Goal: Information Seeking & Learning: Find specific fact

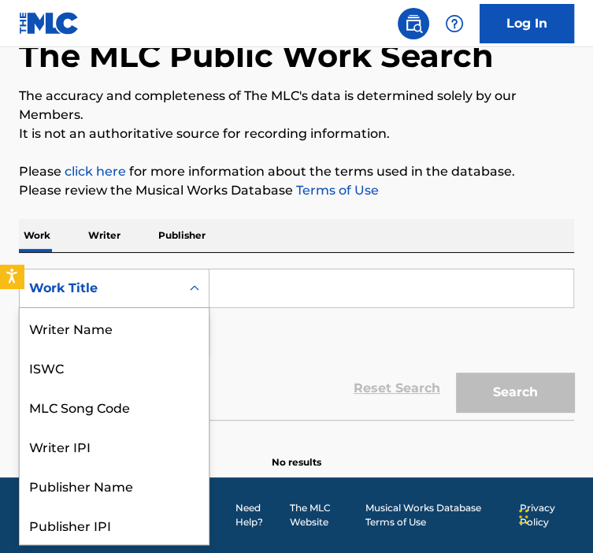
scroll to position [79, 0]
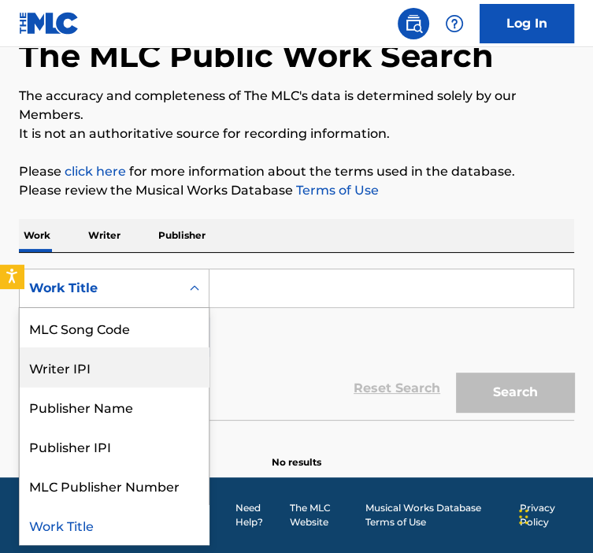
click at [91, 347] on div "Writer IPI" at bounding box center [114, 366] width 189 height 39
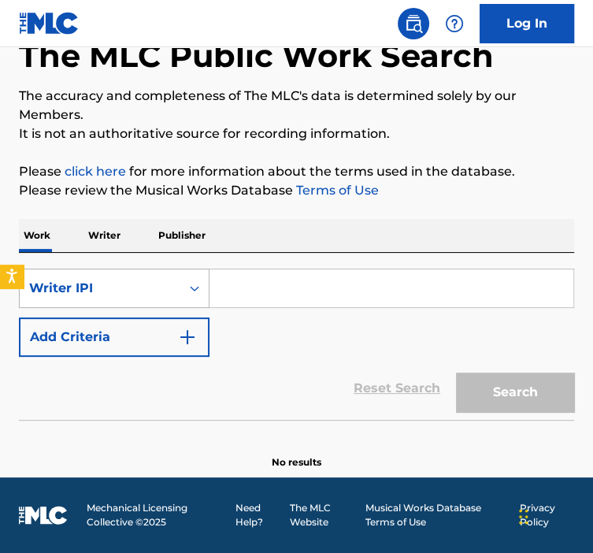
click at [176, 278] on div "Writer IPI" at bounding box center [114, 287] width 191 height 39
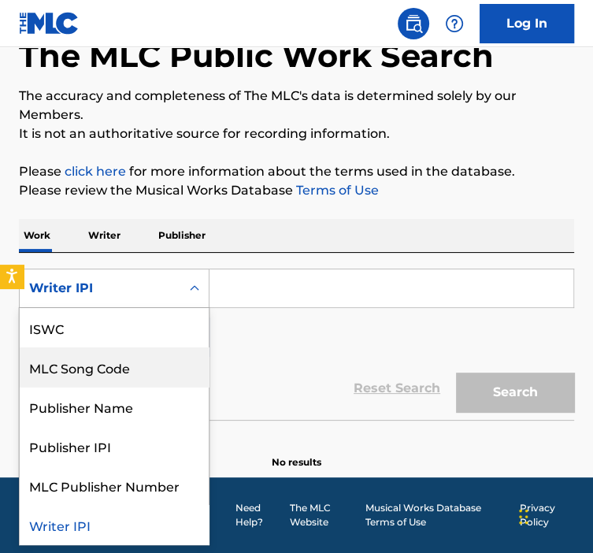
click at [109, 376] on div "MLC Song Code" at bounding box center [114, 366] width 189 height 39
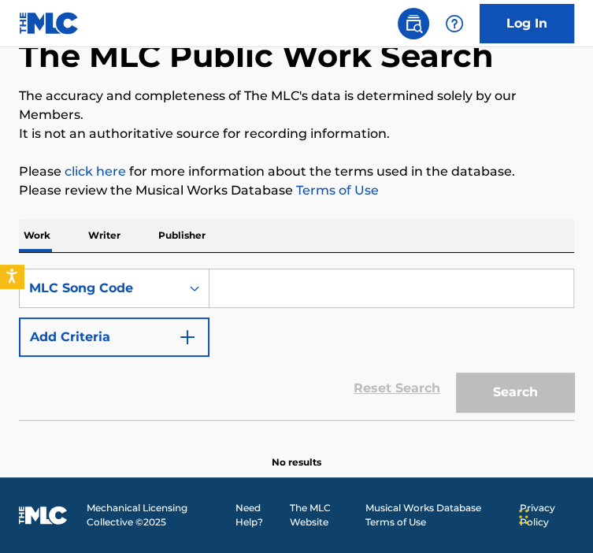
click at [230, 314] on div "SearchWithCriteria362826f9-0801-4ccd-908e-f3af36d38c8b MLC Song Code Add Criter…" at bounding box center [296, 312] width 555 height 88
click at [231, 285] on input "Search Form" at bounding box center [391, 288] width 364 height 38
paste input "DB46NW"
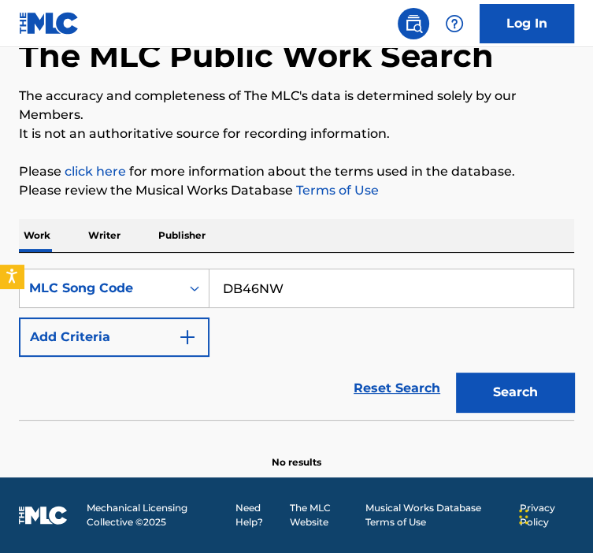
type input "DB46NW"
click at [456, 372] on button "Search" at bounding box center [515, 391] width 118 height 39
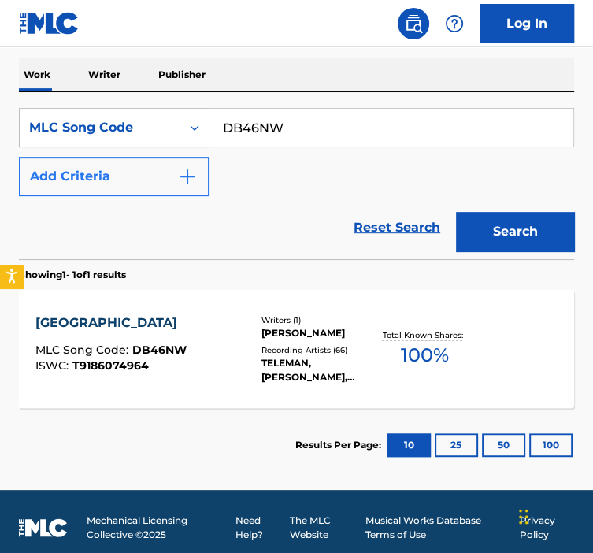
scroll to position [253, 0]
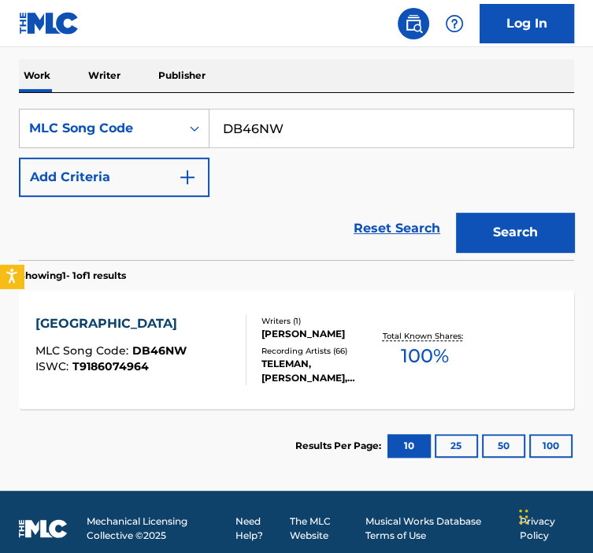
click at [148, 376] on div "DUSSELDORF MLC Song Code : DB46NW ISWC : T9186074964" at bounding box center [110, 349] width 151 height 71
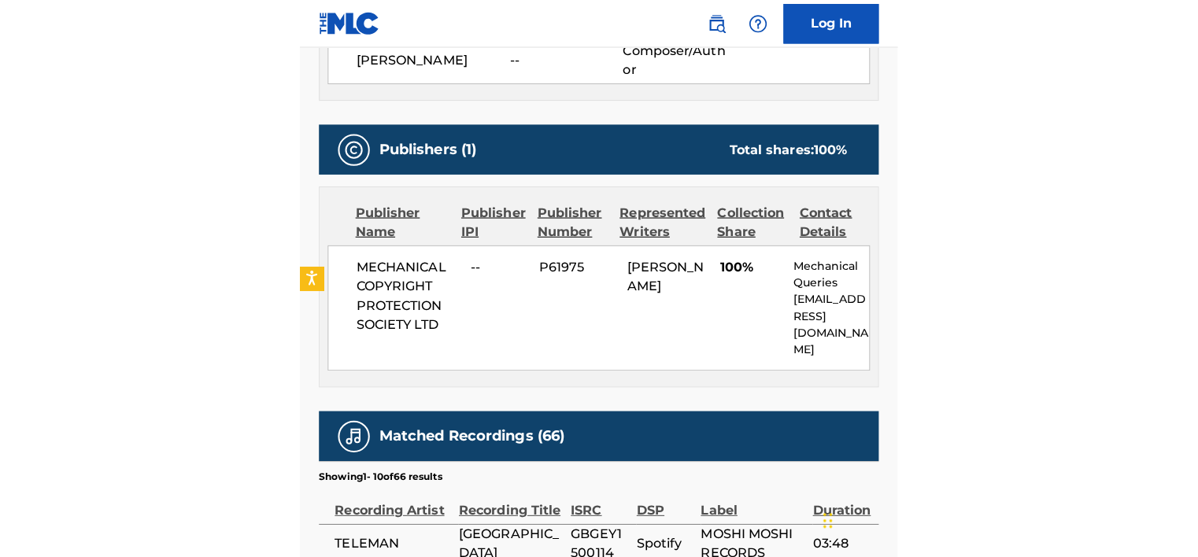
scroll to position [687, 0]
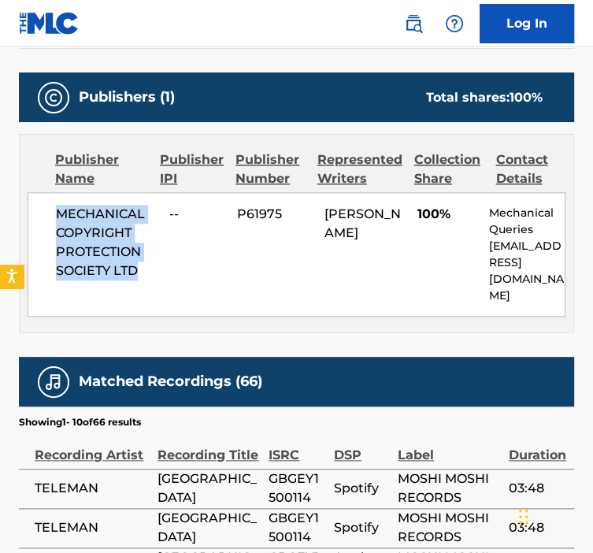
drag, startPoint x: 138, startPoint y: 276, endPoint x: 50, endPoint y: 215, distance: 107.5
click at [50, 215] on div "MECHANICAL COPYRIGHT PROTECTION SOCIETY LTD -- P61975 [PERSON_NAME] 100% Mechan…" at bounding box center [297, 254] width 538 height 124
copy span "MECHANICAL COPYRIGHT PROTECTION SOCIETY LTD"
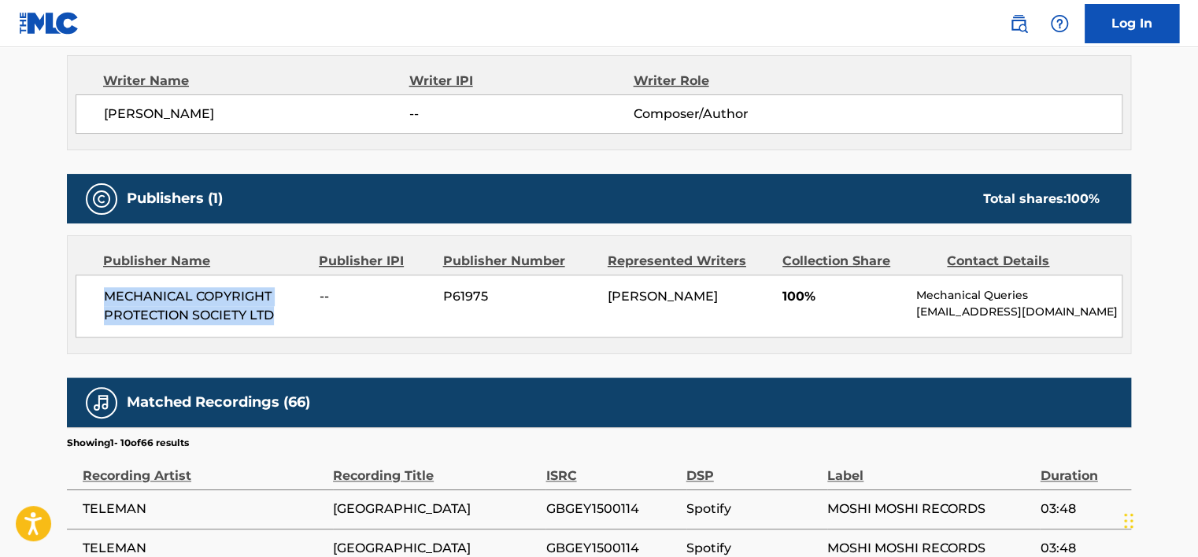
scroll to position [562, 0]
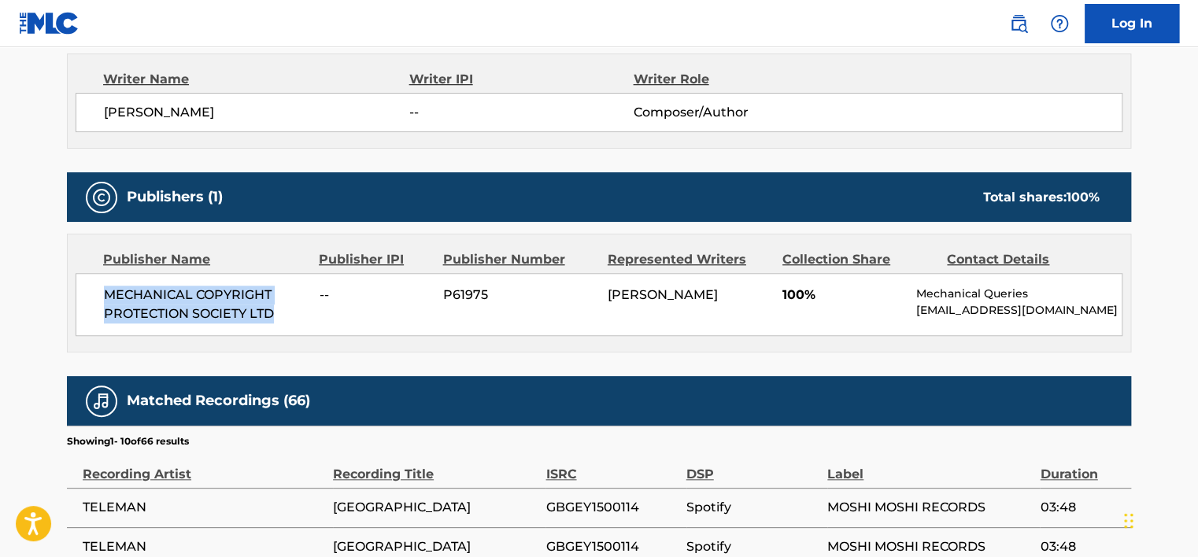
copy span "MECHANICAL COPYRIGHT PROTECTION SOCIETY LTD"
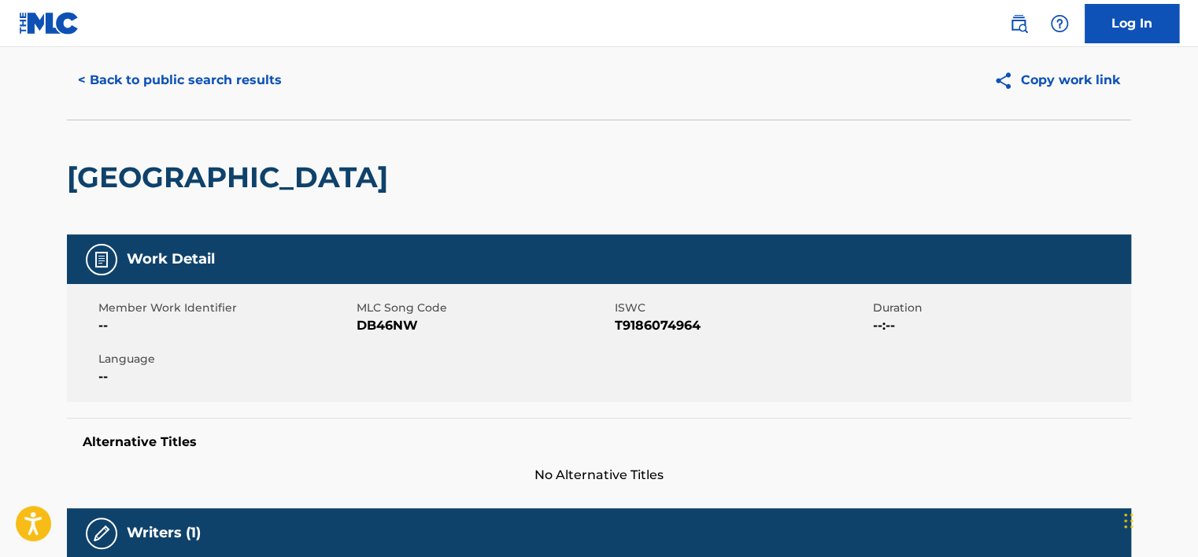
scroll to position [0, 0]
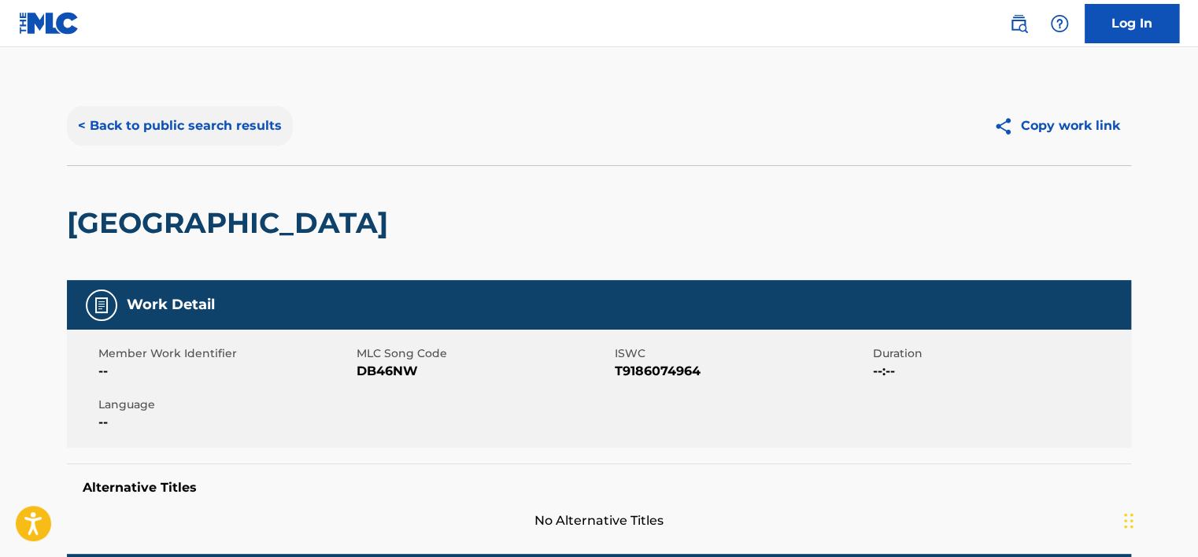
click at [255, 121] on button "< Back to public search results" at bounding box center [180, 125] width 226 height 39
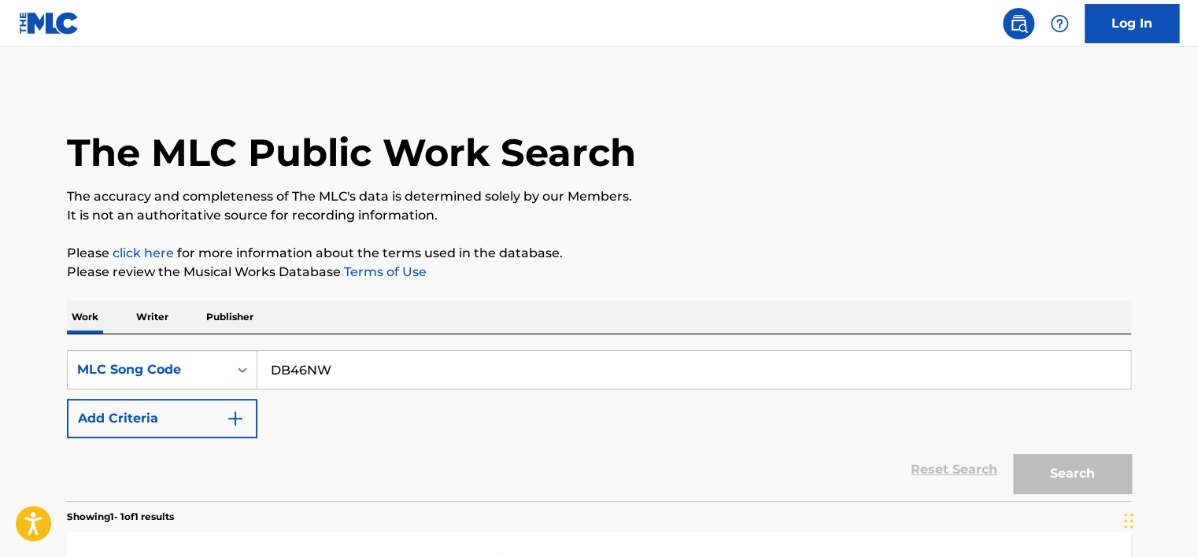
scroll to position [209, 0]
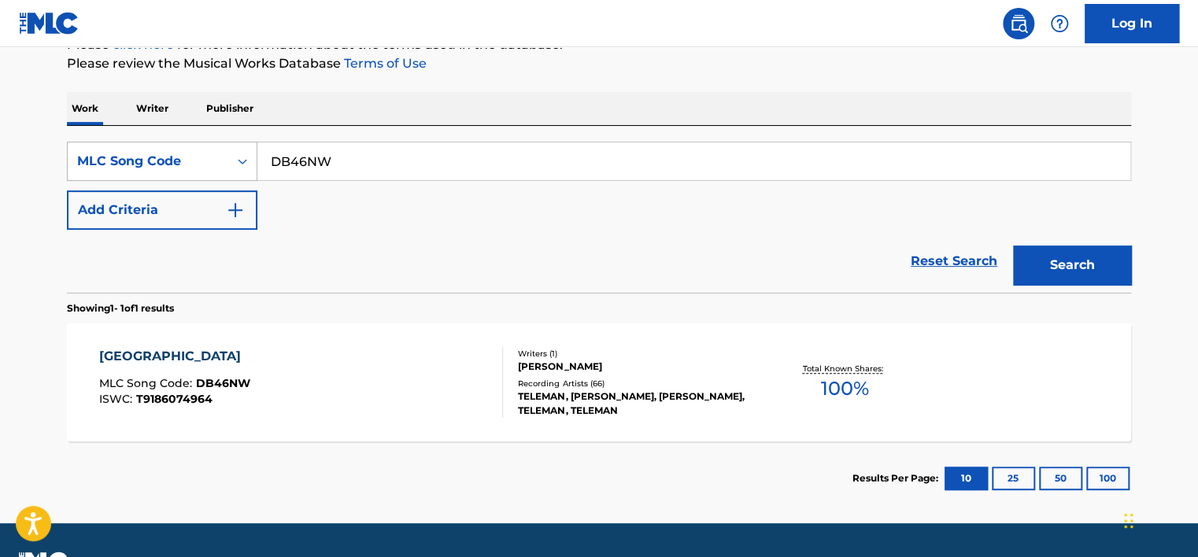
click at [179, 165] on div "MLC Song Code" at bounding box center [148, 161] width 142 height 19
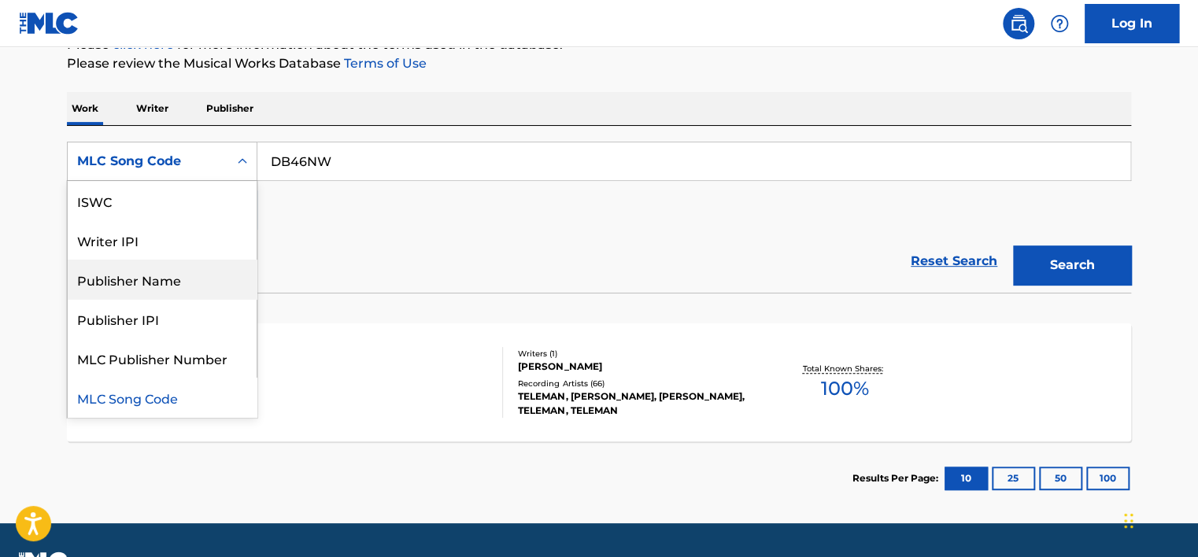
scroll to position [0, 0]
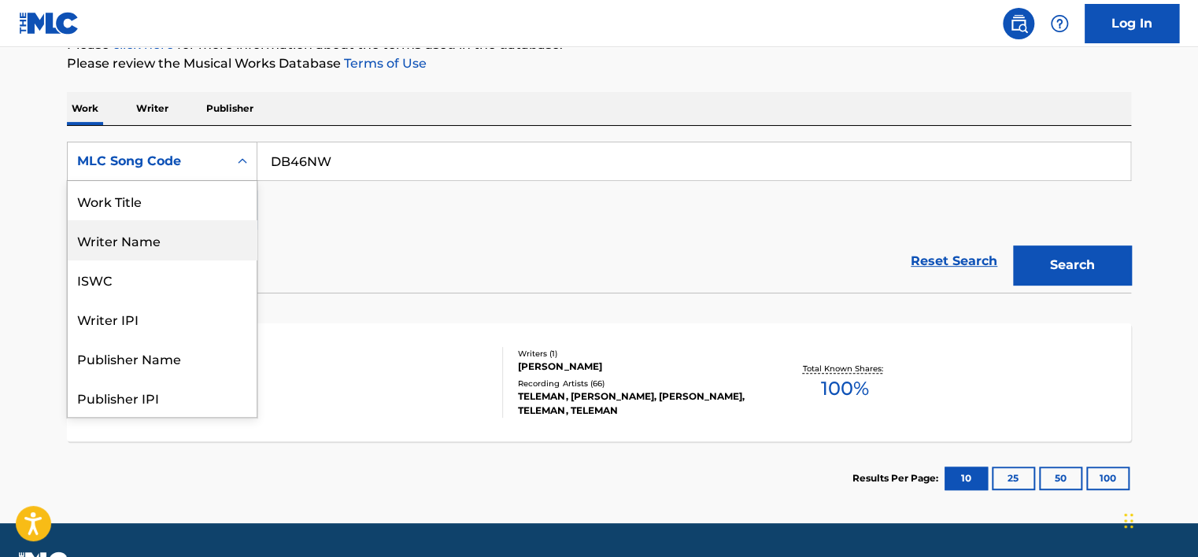
click at [150, 243] on div "Writer Name" at bounding box center [162, 239] width 189 height 39
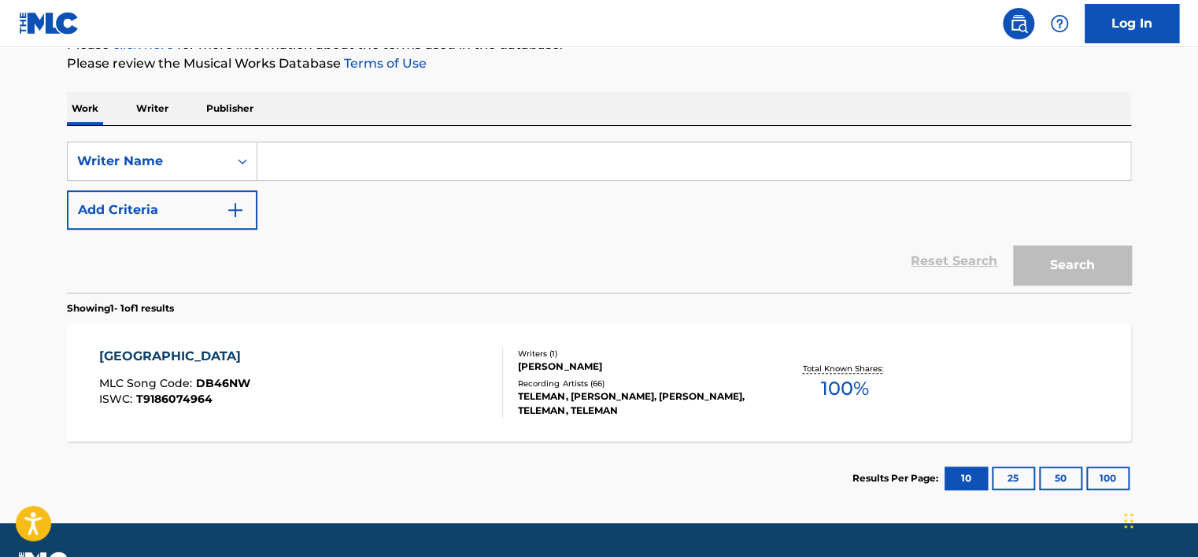
click at [318, 174] on input "Search Form" at bounding box center [693, 162] width 873 height 38
paste input "[PERSON_NAME]"
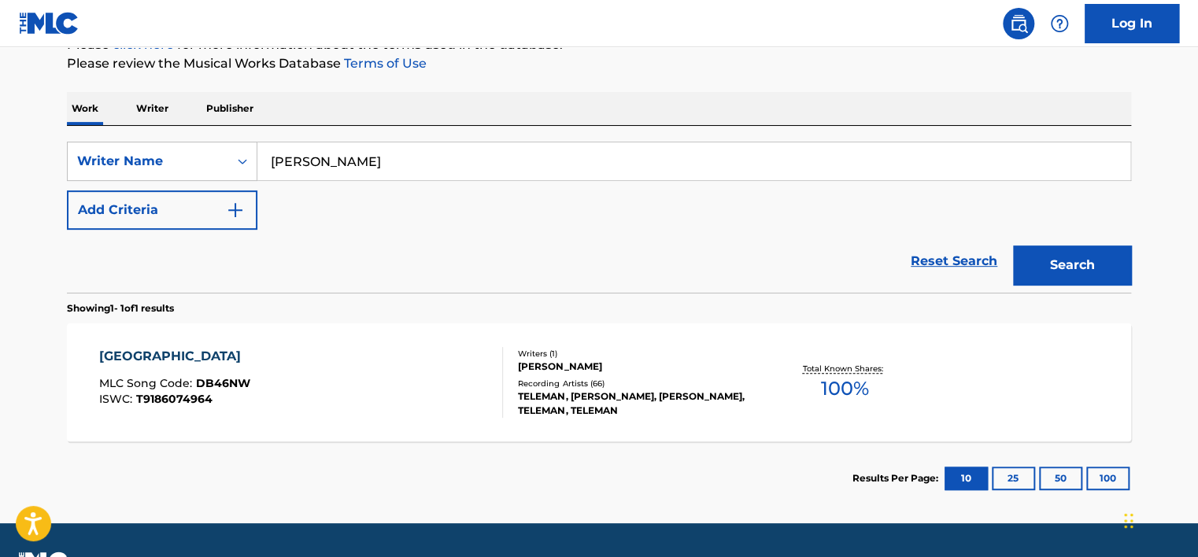
type input "[PERSON_NAME]"
click at [592, 246] on button "Search" at bounding box center [1072, 265] width 118 height 39
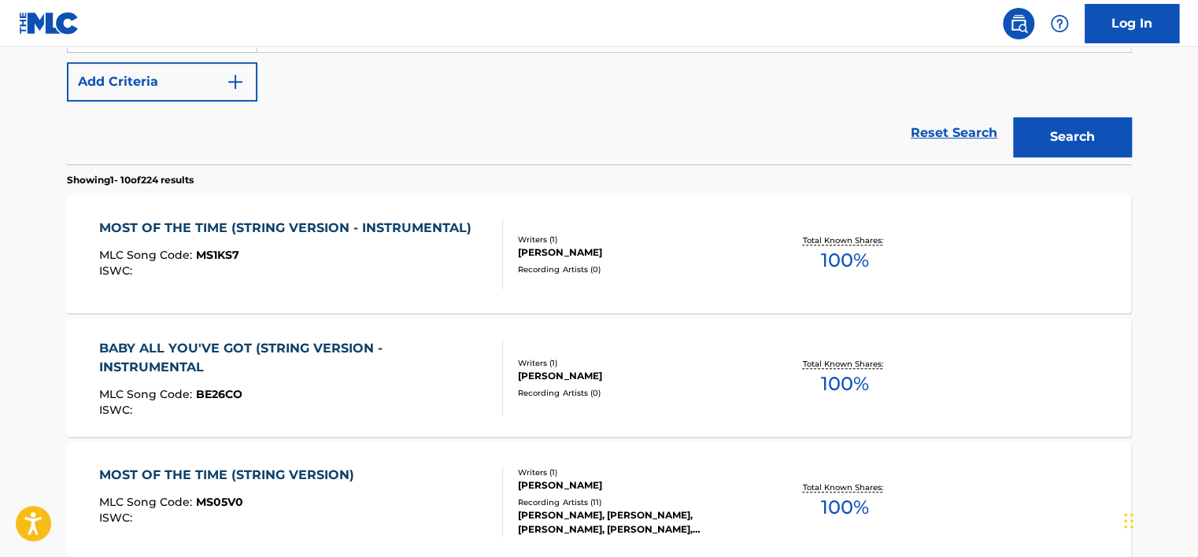
scroll to position [337, 0]
click at [372, 243] on div "MOST OF THE TIME (STRING VERSION - INSTRUMENTAL) MLC Song Code : MS1KS7 ISWC :" at bounding box center [289, 254] width 380 height 71
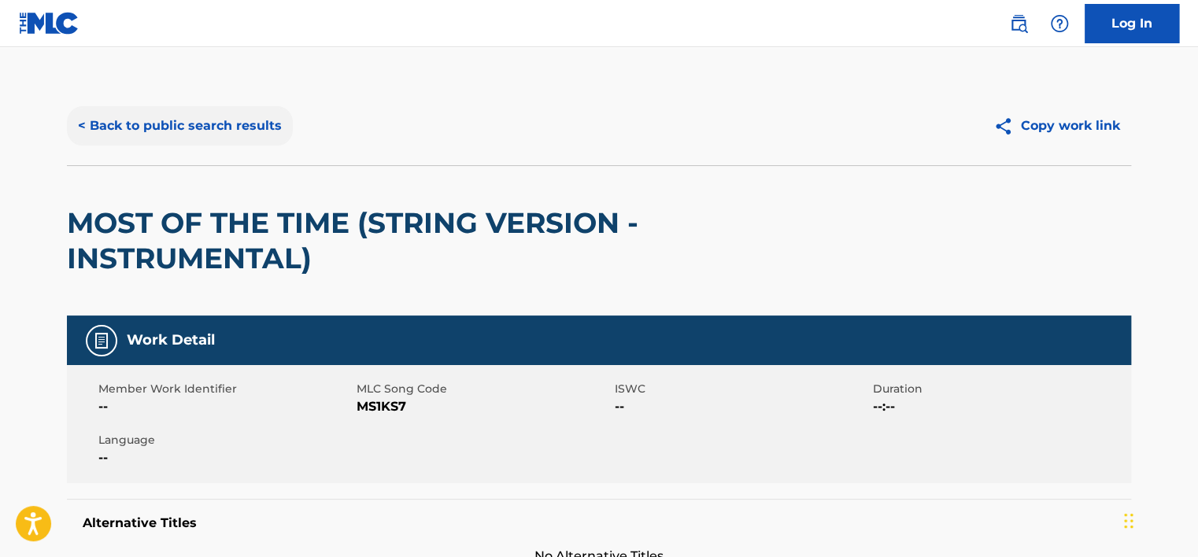
click at [146, 121] on button "< Back to public search results" at bounding box center [180, 125] width 226 height 39
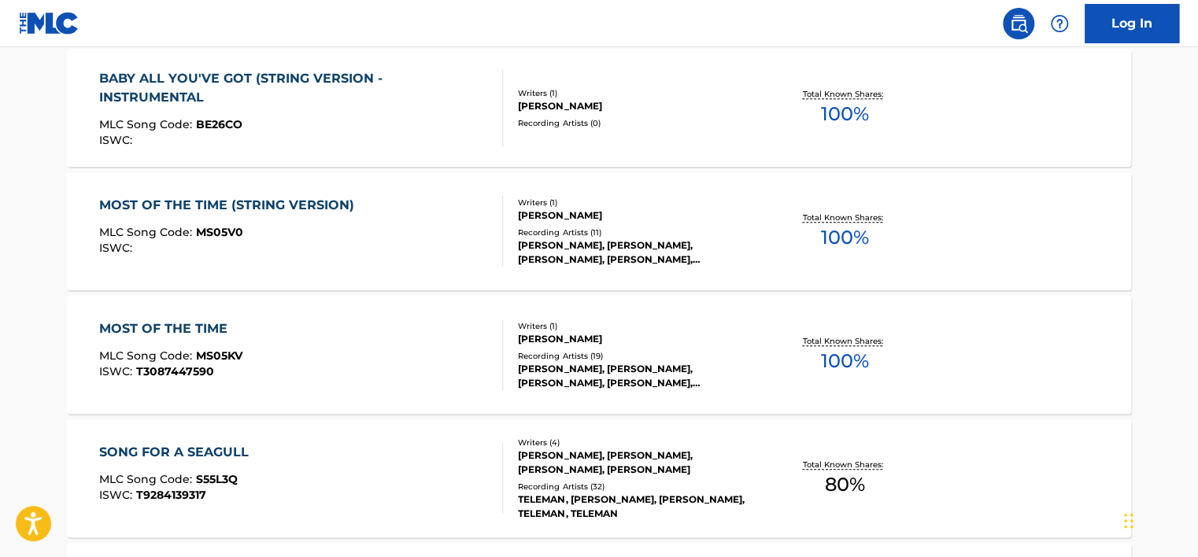
scroll to position [611, 0]
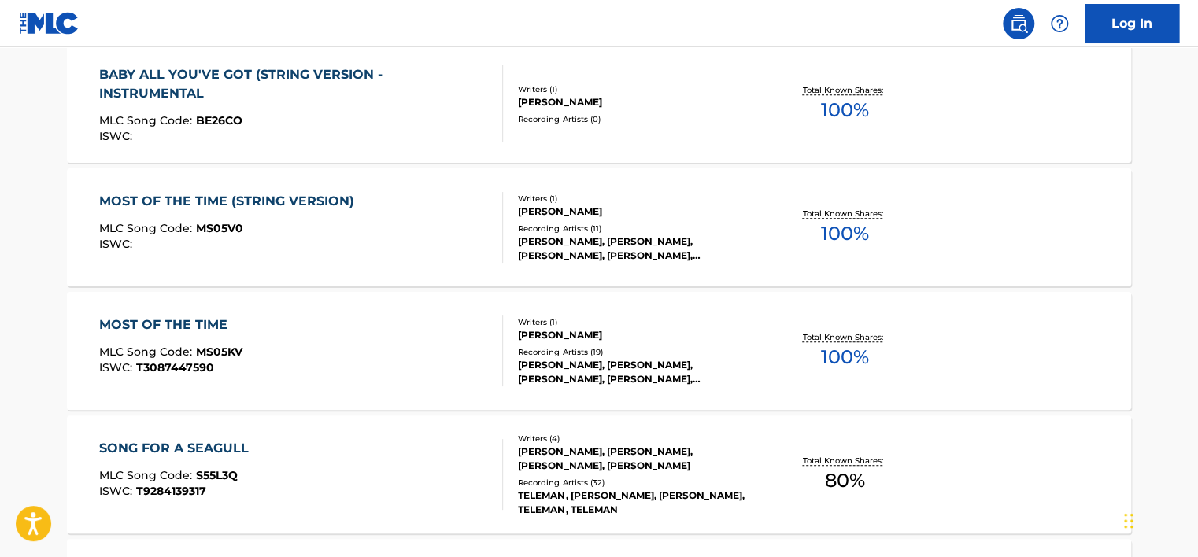
click at [302, 355] on div "MOST OF THE TIME MLC Song Code : MS05KV ISWC : T3087447590" at bounding box center [301, 351] width 405 height 71
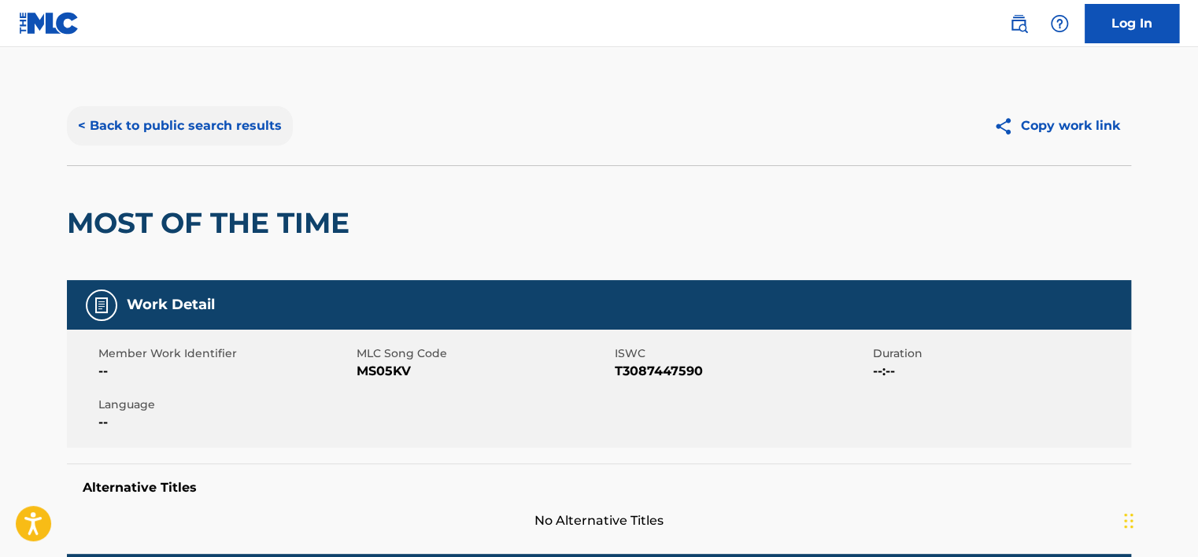
click at [146, 133] on button "< Back to public search results" at bounding box center [180, 125] width 226 height 39
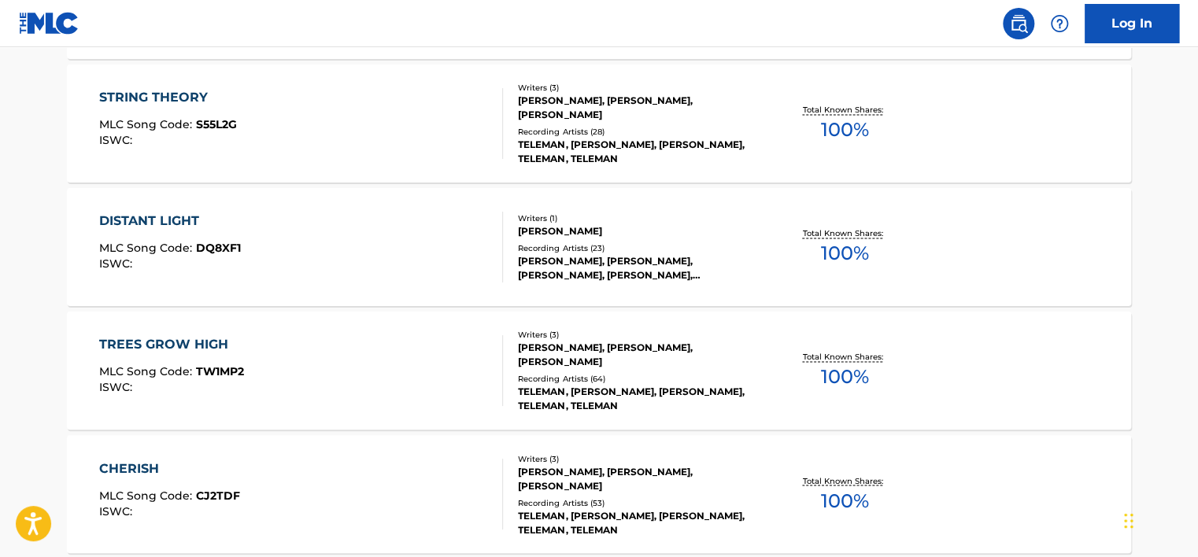
scroll to position [1087, 0]
click at [309, 352] on div "TREES GROW HIGH MLC Song Code : TW1MP2 ISWC :" at bounding box center [301, 370] width 405 height 71
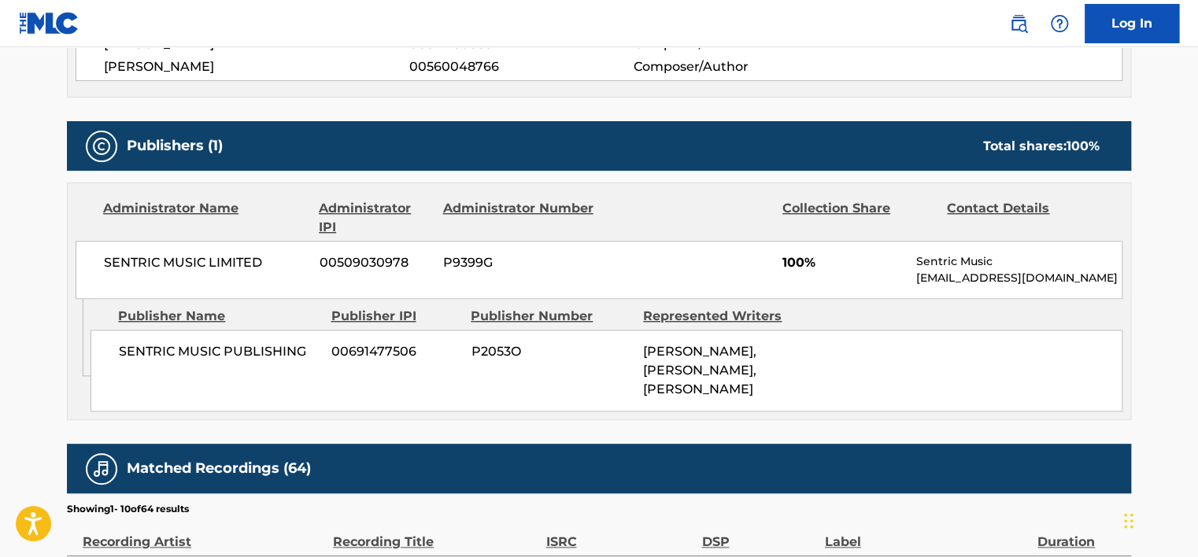
scroll to position [647, 0]
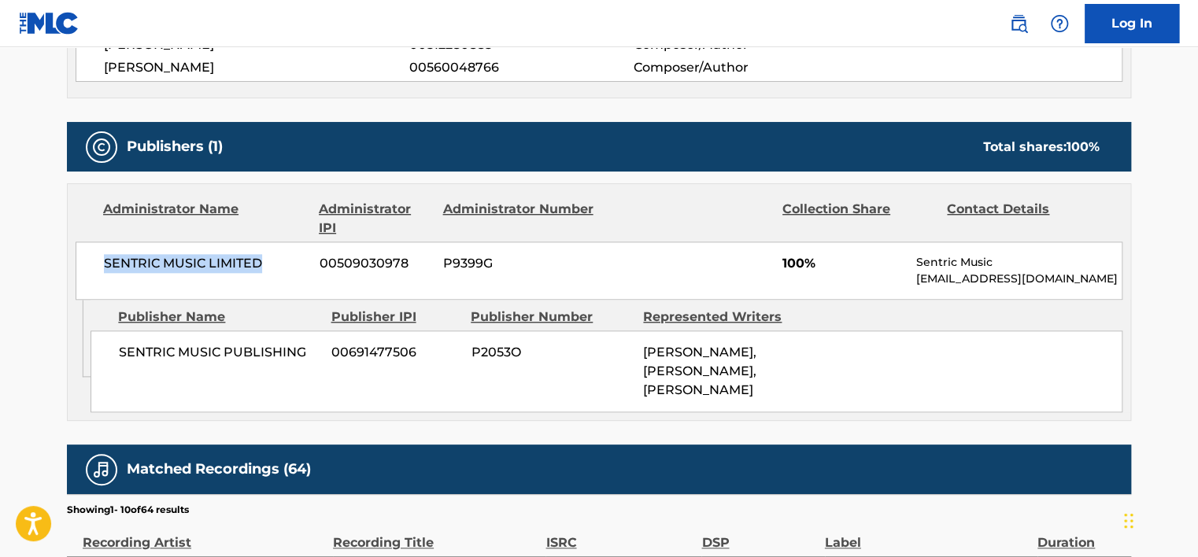
drag, startPoint x: 102, startPoint y: 271, endPoint x: 265, endPoint y: 255, distance: 163.7
click at [265, 255] on div "SENTRIC MUSIC LIMITED 00509030978 P9399G 100% Sentric Music [EMAIL_ADDRESS][DOM…" at bounding box center [599, 271] width 1047 height 58
copy span "SENTRIC MUSIC LIMITED"
click at [592, 368] on span "[PERSON_NAME], [PERSON_NAME], [PERSON_NAME]" at bounding box center [699, 371] width 113 height 53
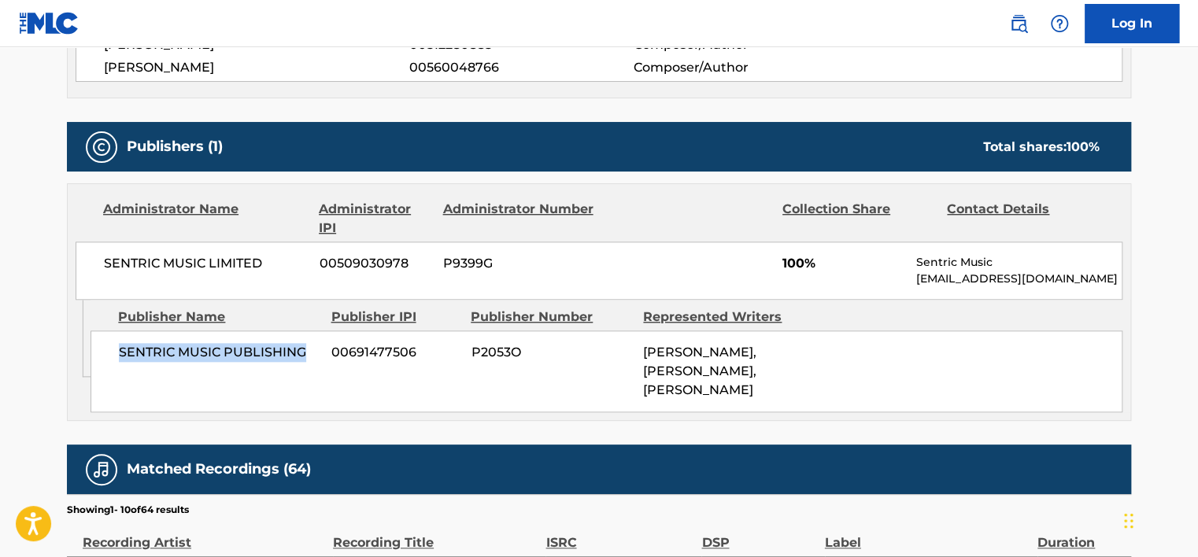
drag, startPoint x: 176, startPoint y: 351, endPoint x: 310, endPoint y: 351, distance: 134.6
click at [310, 351] on div "SENTRIC MUSIC PUBLISHING 00691477506 P2053O [PERSON_NAME], [PERSON_NAME], [PERS…" at bounding box center [607, 372] width 1032 height 82
copy span "SENTRIC MUSIC PUBLISHING"
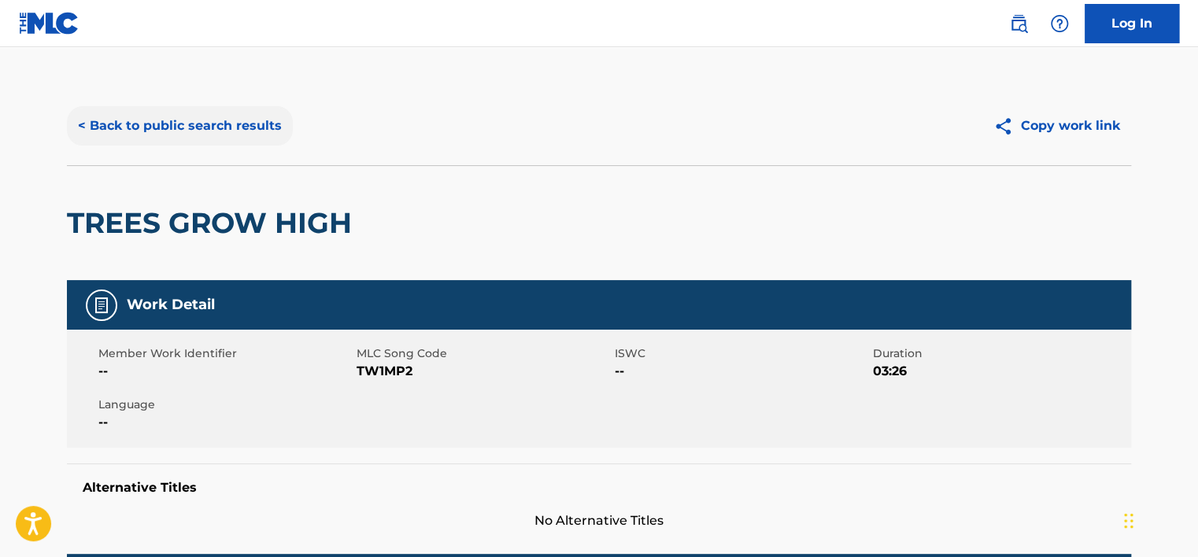
click at [181, 135] on button "< Back to public search results" at bounding box center [180, 125] width 226 height 39
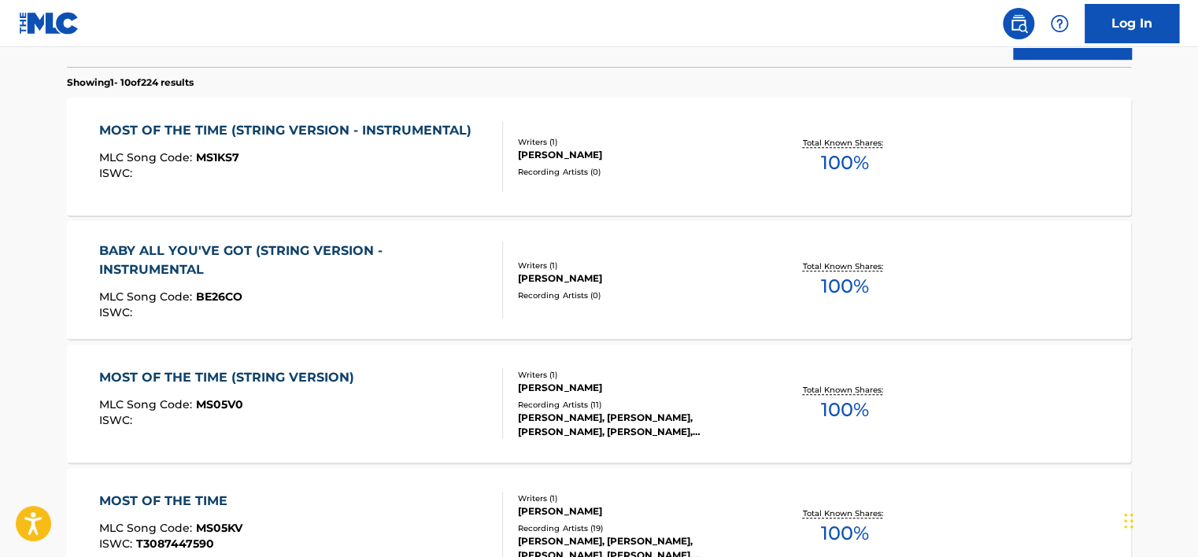
scroll to position [280, 0]
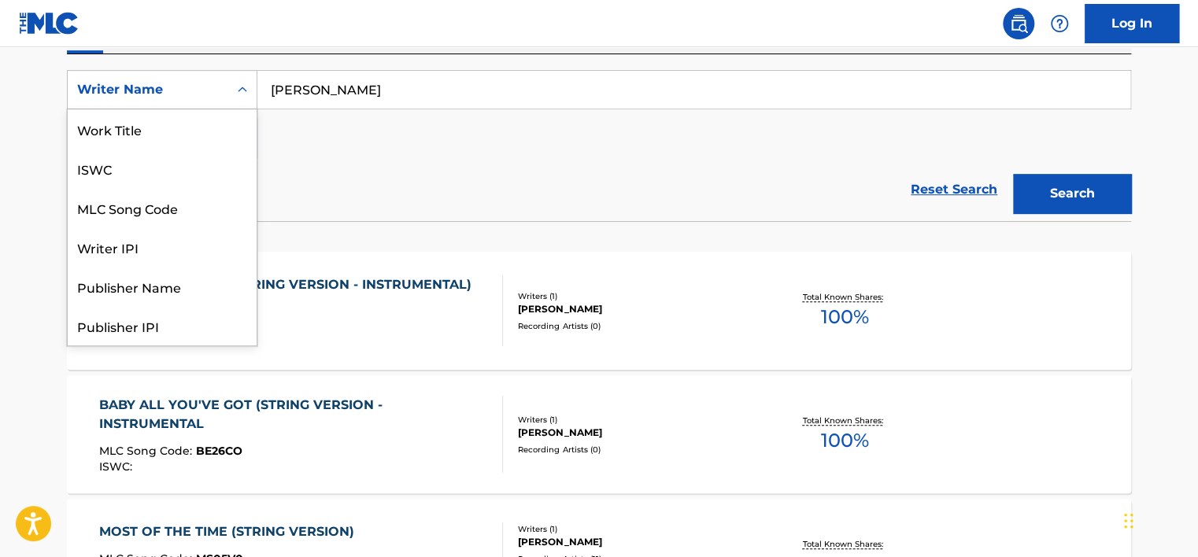
click at [215, 97] on div "Writer Name" at bounding box center [148, 89] width 142 height 19
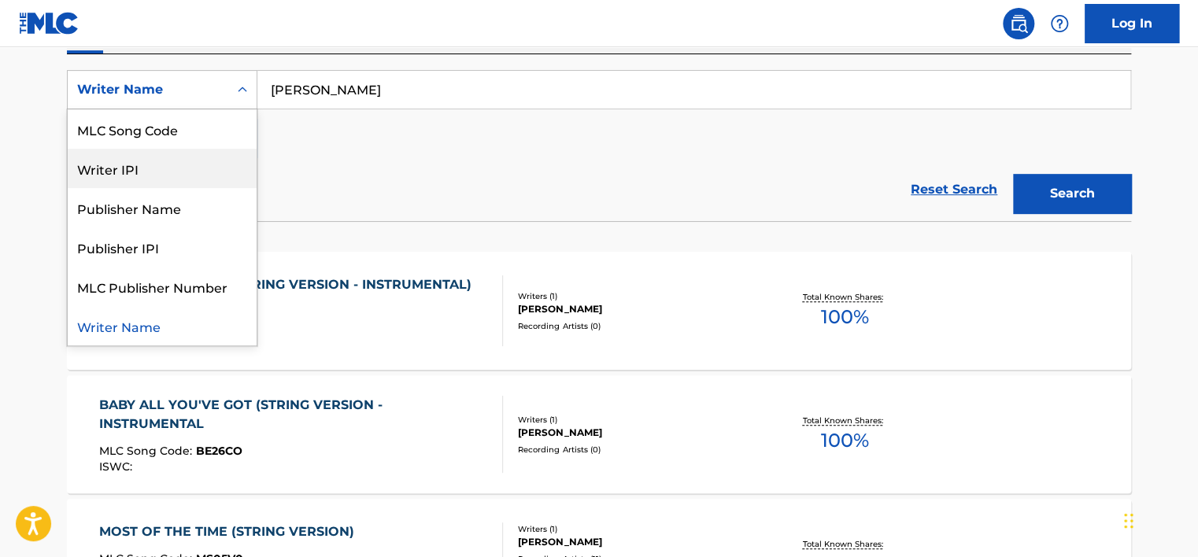
click at [181, 141] on div "MLC Song Code" at bounding box center [162, 128] width 189 height 39
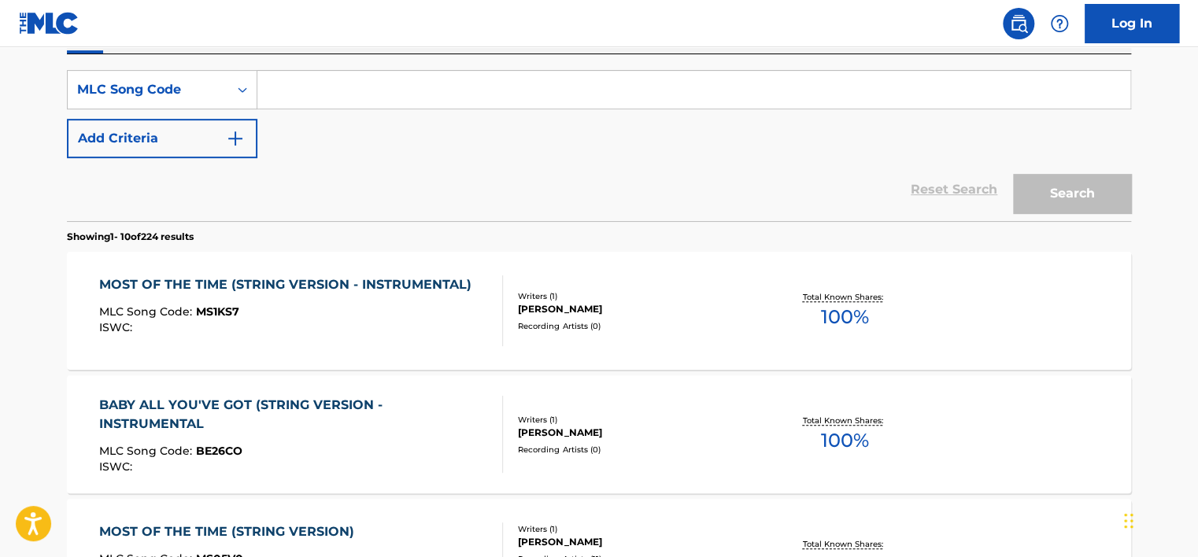
click at [411, 83] on input "Search Form" at bounding box center [693, 90] width 873 height 38
paste input "SD3A6B"
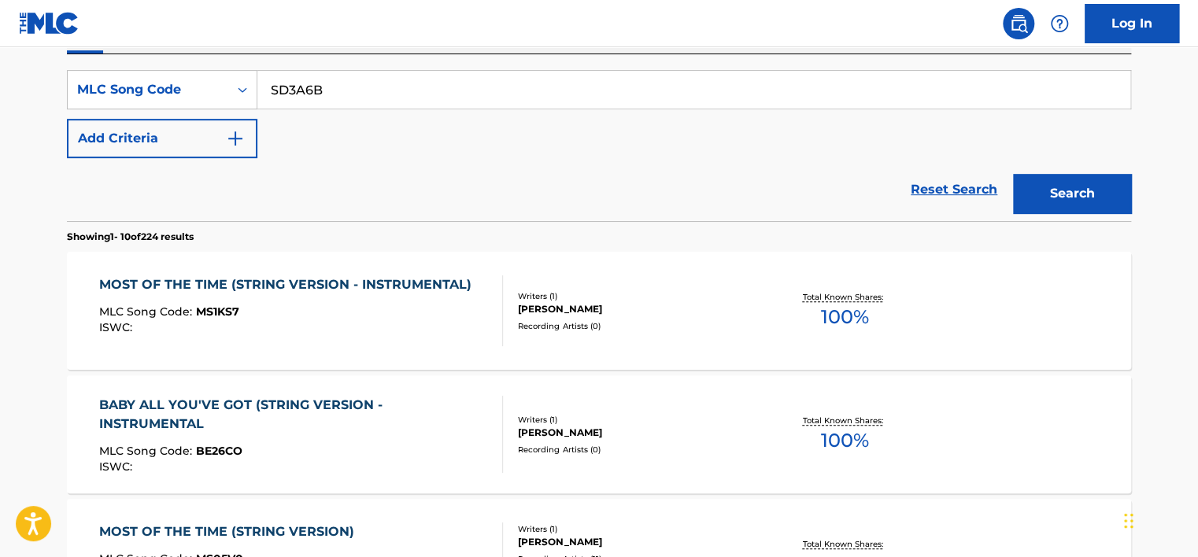
type input "SD3A6B"
click at [592, 220] on div "Search" at bounding box center [1068, 189] width 126 height 63
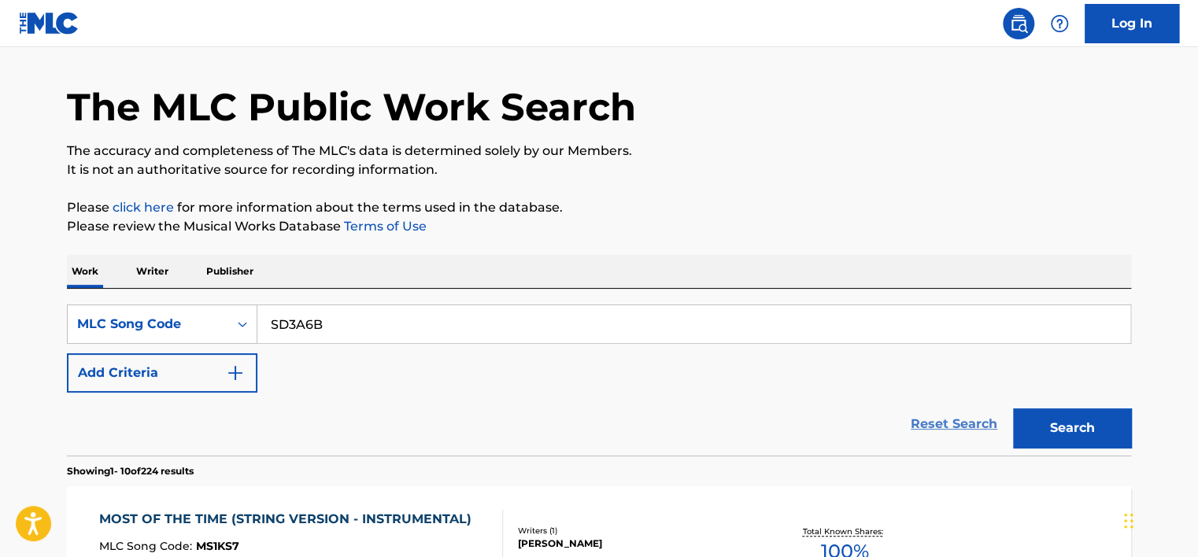
scroll to position [31, 0]
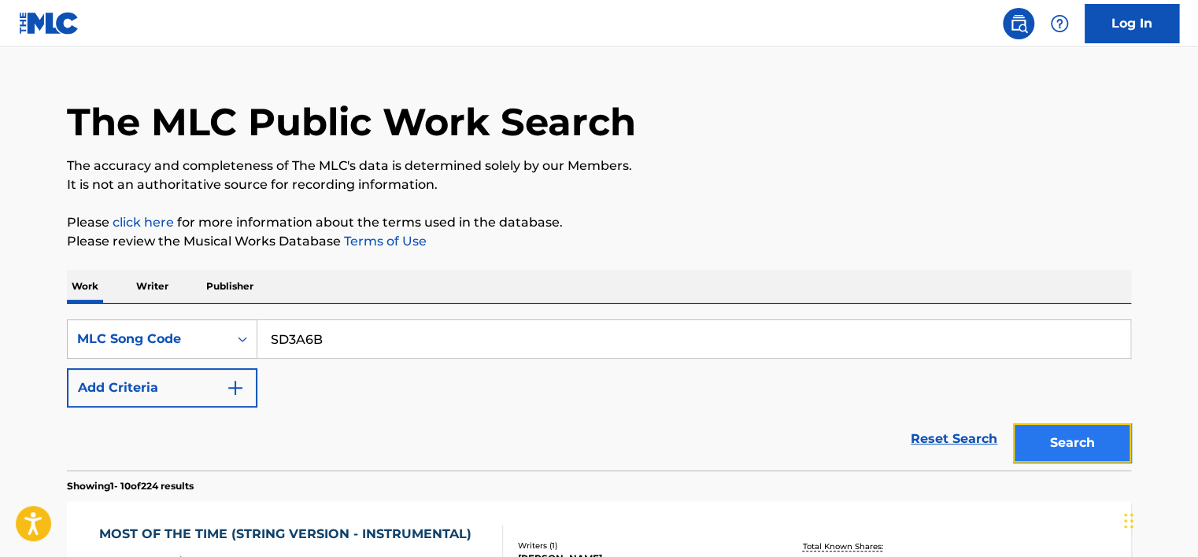
click at [592, 461] on button "Search" at bounding box center [1072, 443] width 118 height 39
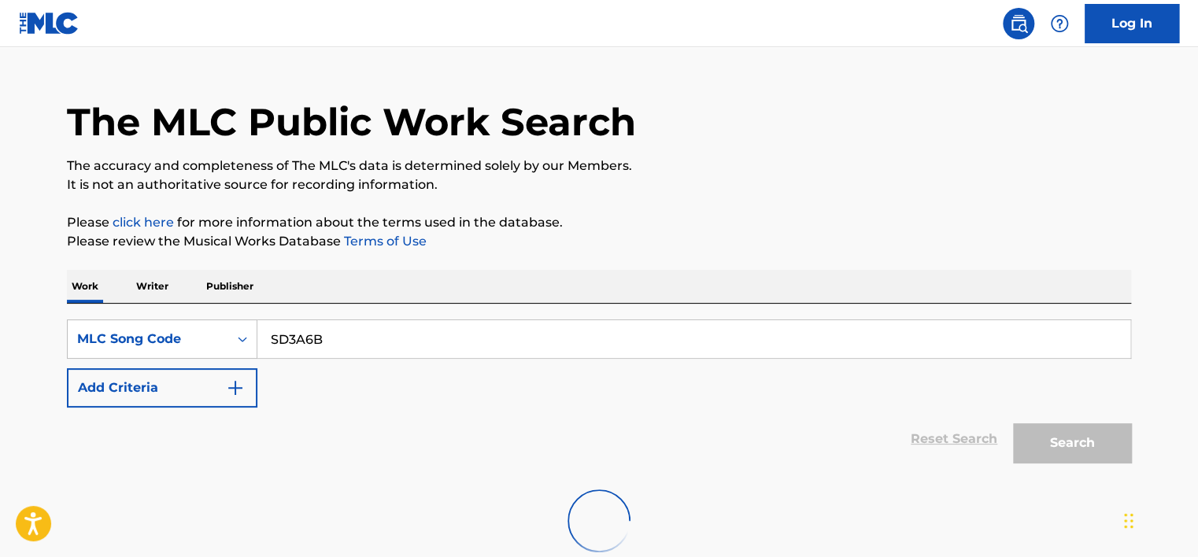
scroll to position [250, 0]
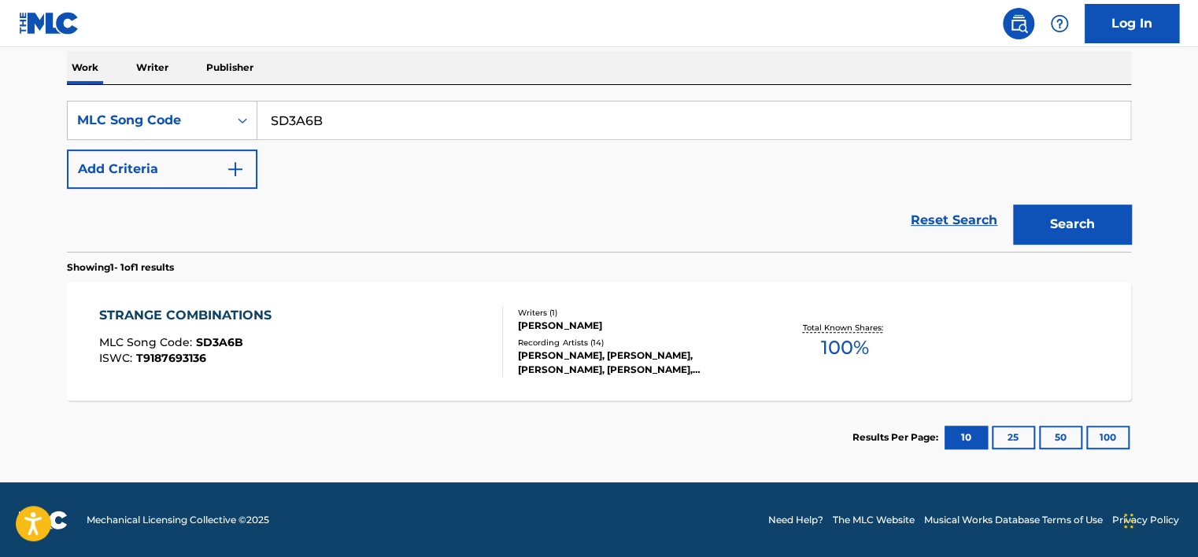
click at [408, 343] on div "STRANGE COMBINATIONS MLC Song Code : SD3A6B ISWC : T9187693136" at bounding box center [301, 341] width 405 height 71
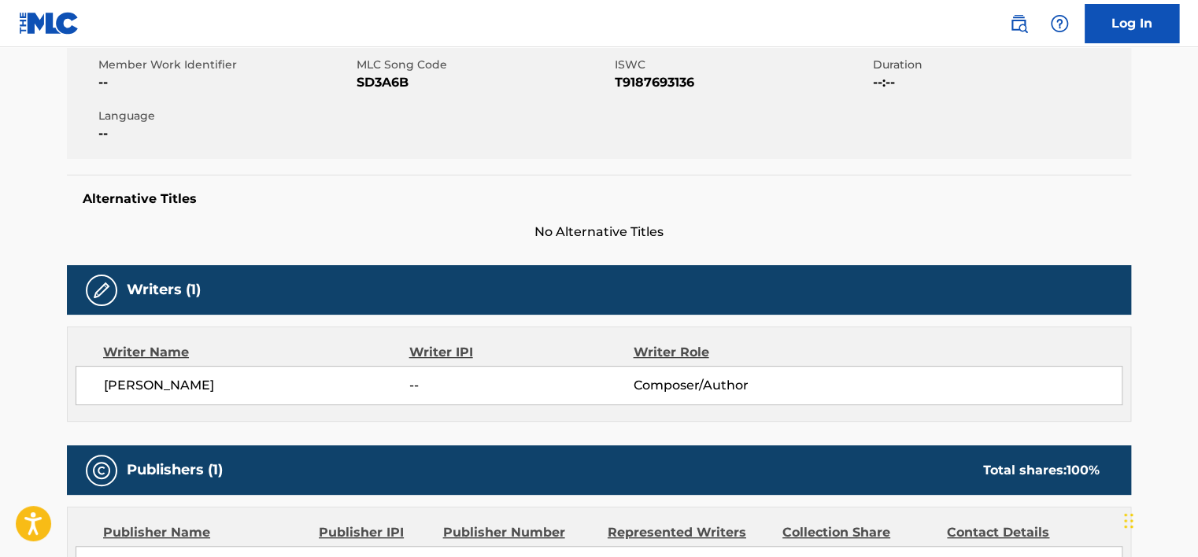
scroll to position [287, 0]
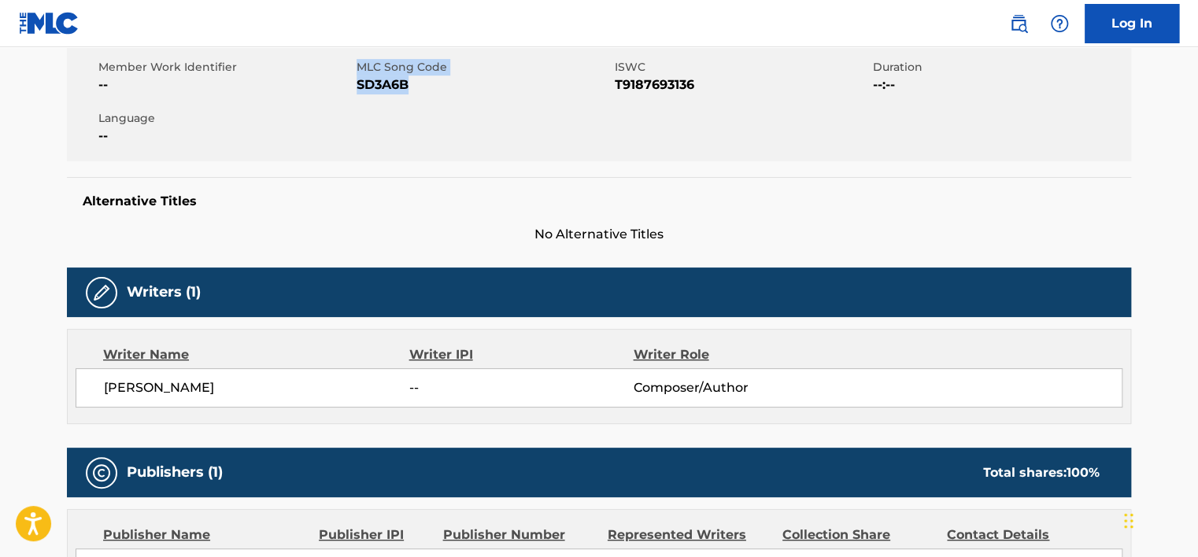
drag, startPoint x: 413, startPoint y: 86, endPoint x: 351, endPoint y: 88, distance: 61.5
click at [351, 88] on div "Member Work Identifier -- MLC Song Code SD3A6B ISWC T9187693136 Duration --:-- …" at bounding box center [599, 102] width 1065 height 118
drag, startPoint x: 351, startPoint y: 88, endPoint x: 438, endPoint y: 124, distance: 93.9
click at [438, 124] on div "Member Work Identifier -- MLC Song Code SD3A6B ISWC T9187693136 Duration --:-- …" at bounding box center [599, 102] width 1065 height 118
click at [415, 76] on span "SD3A6B" at bounding box center [484, 85] width 254 height 19
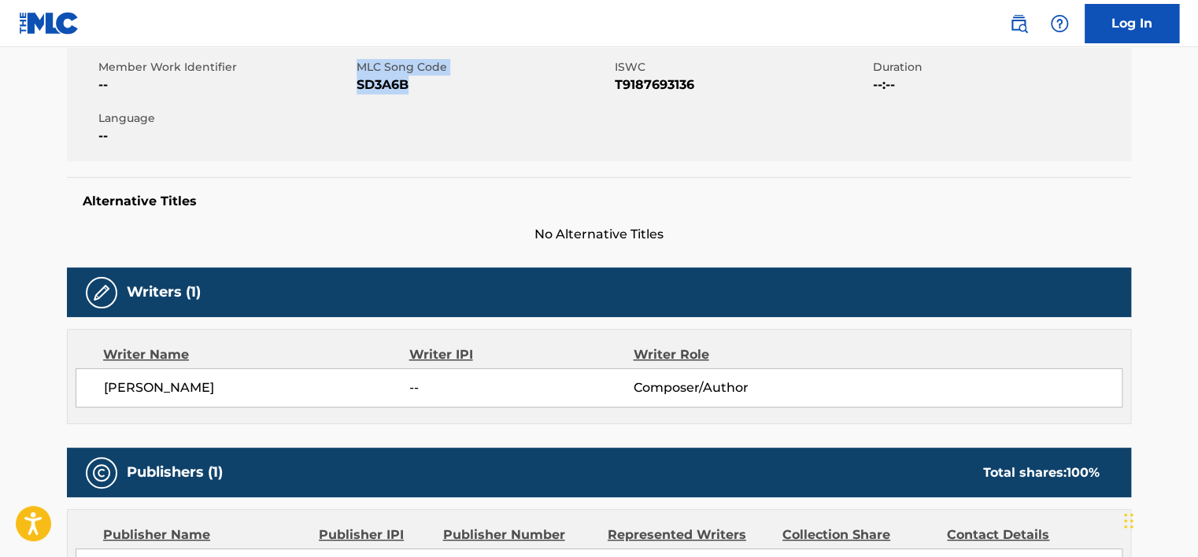
click at [417, 85] on span "SD3A6B" at bounding box center [484, 85] width 254 height 19
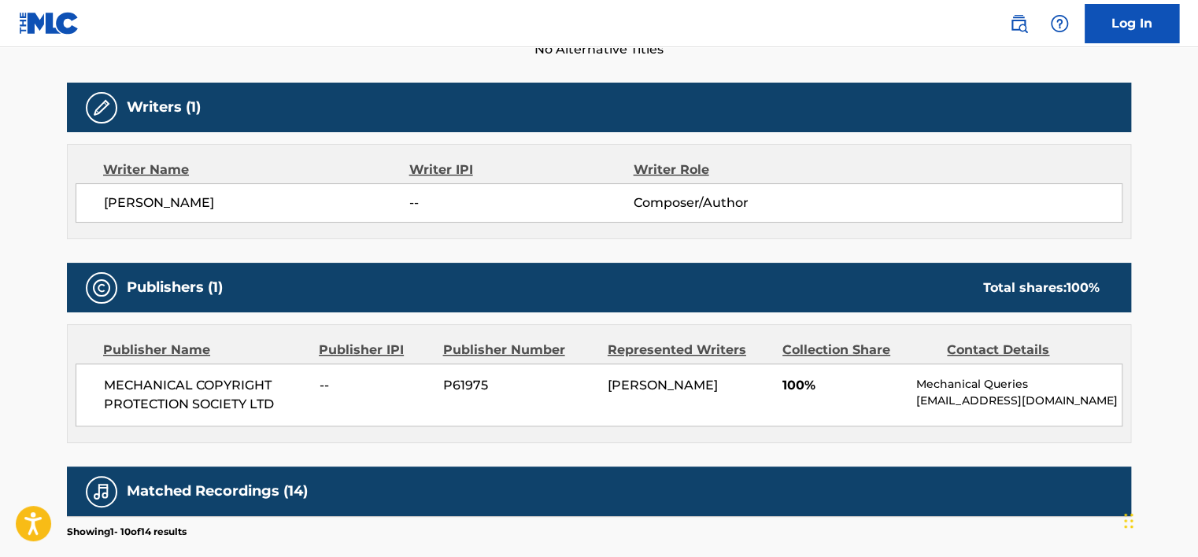
scroll to position [0, 0]
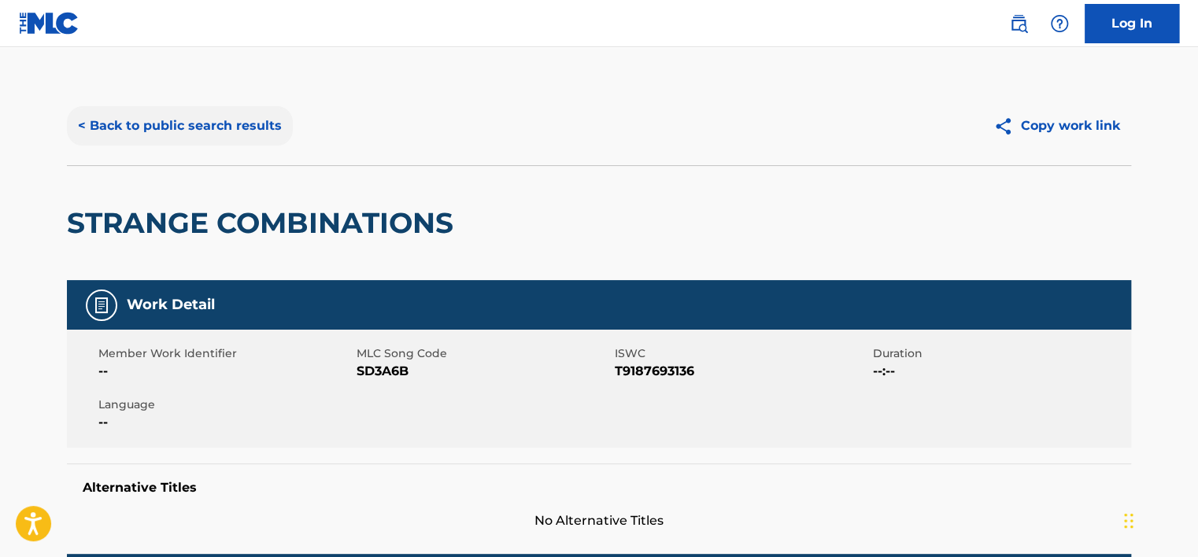
click at [183, 139] on button "< Back to public search results" at bounding box center [180, 125] width 226 height 39
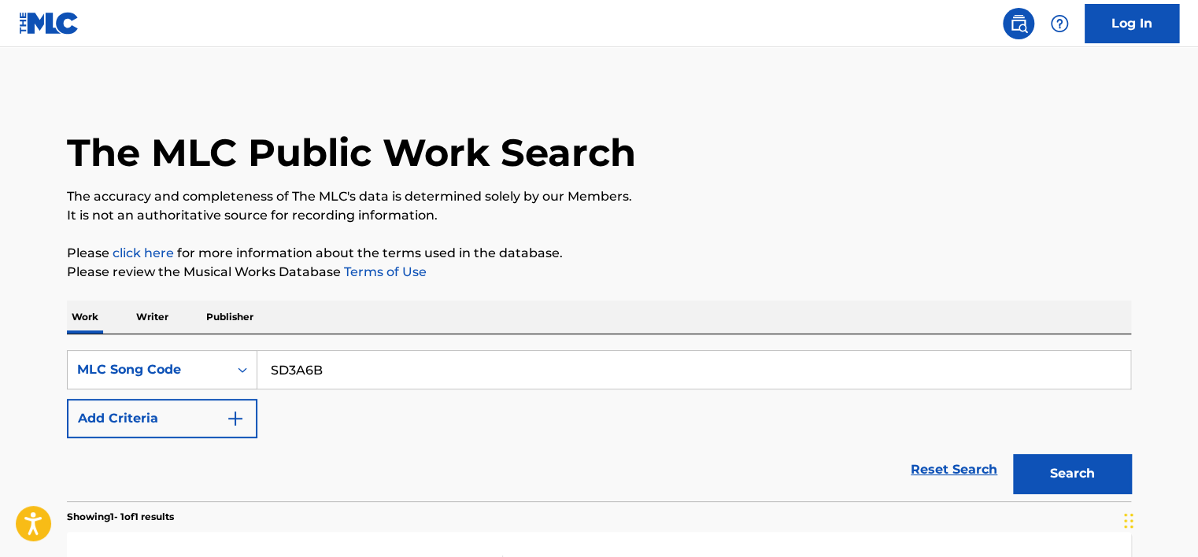
scroll to position [209, 0]
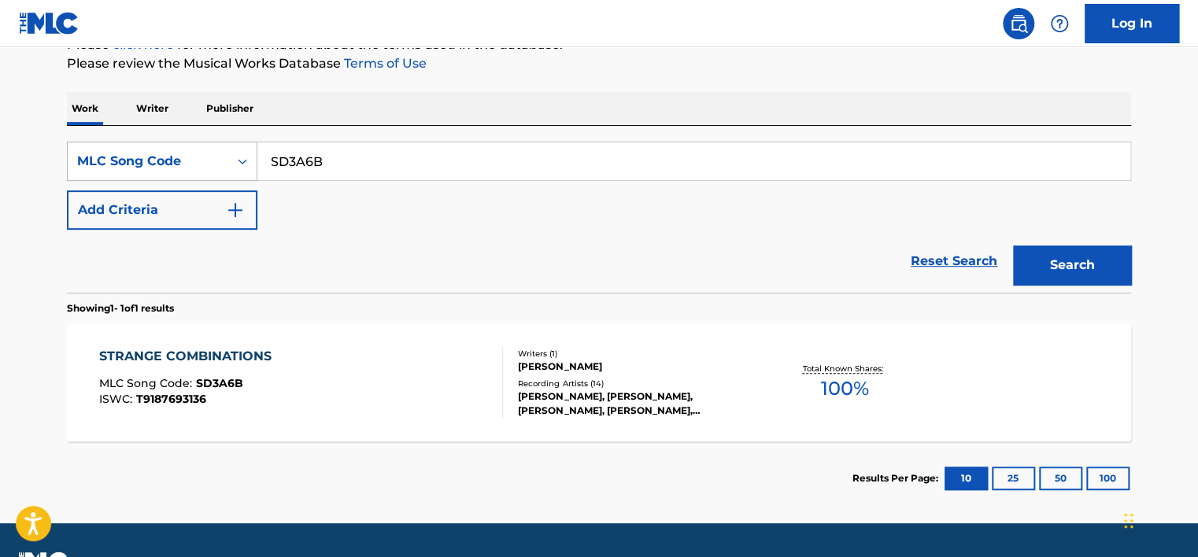
drag, startPoint x: 351, startPoint y: 151, endPoint x: 252, endPoint y: 150, distance: 99.2
click at [252, 149] on div "SearchWithCriteria79fad4d5-5f6b-4203-a5a8-1d2c3171634b MLC Song Code SD3A6B" at bounding box center [599, 161] width 1065 height 39
paste input "FE466P"
click at [592, 246] on button "Search" at bounding box center [1072, 265] width 118 height 39
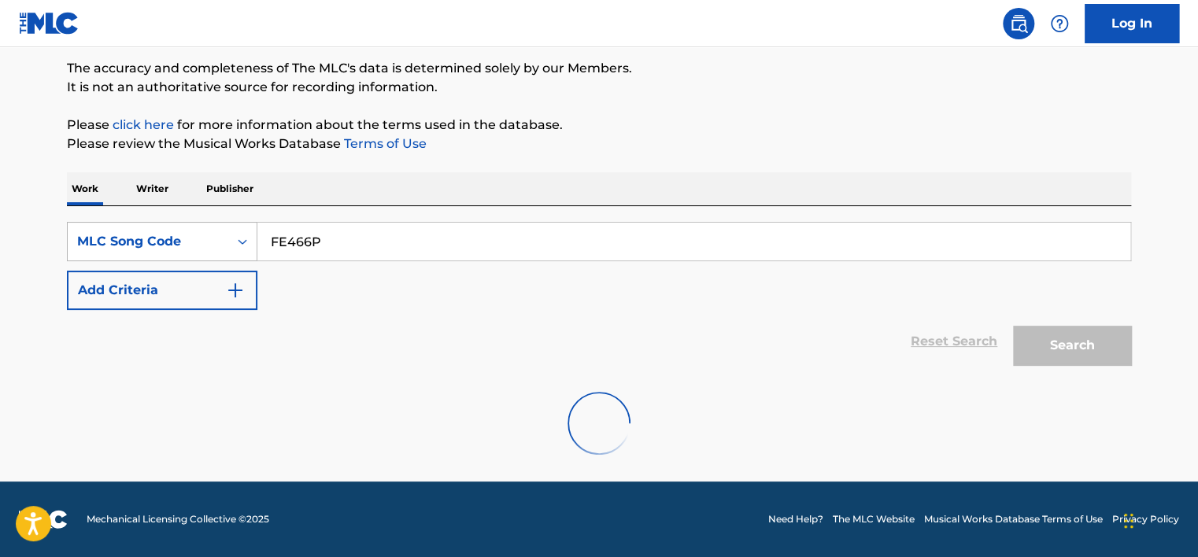
scroll to position [76, 0]
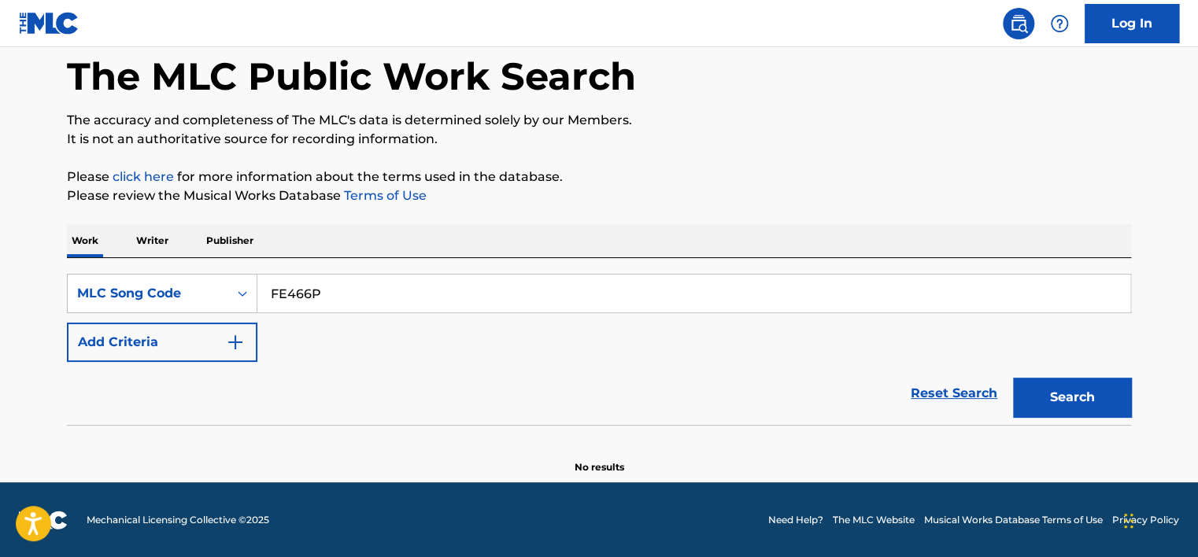
click at [357, 298] on input "FE466P" at bounding box center [693, 294] width 873 height 38
click at [274, 291] on input "FE466P" at bounding box center [693, 294] width 873 height 38
type input "FE466P"
click at [592, 378] on button "Search" at bounding box center [1072, 397] width 118 height 39
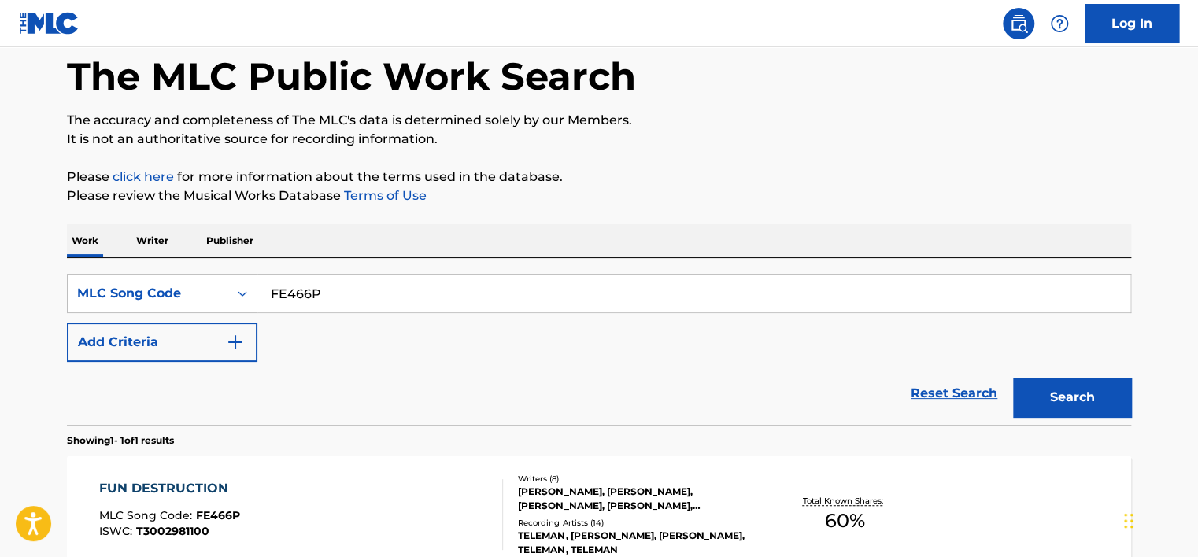
scroll to position [250, 0]
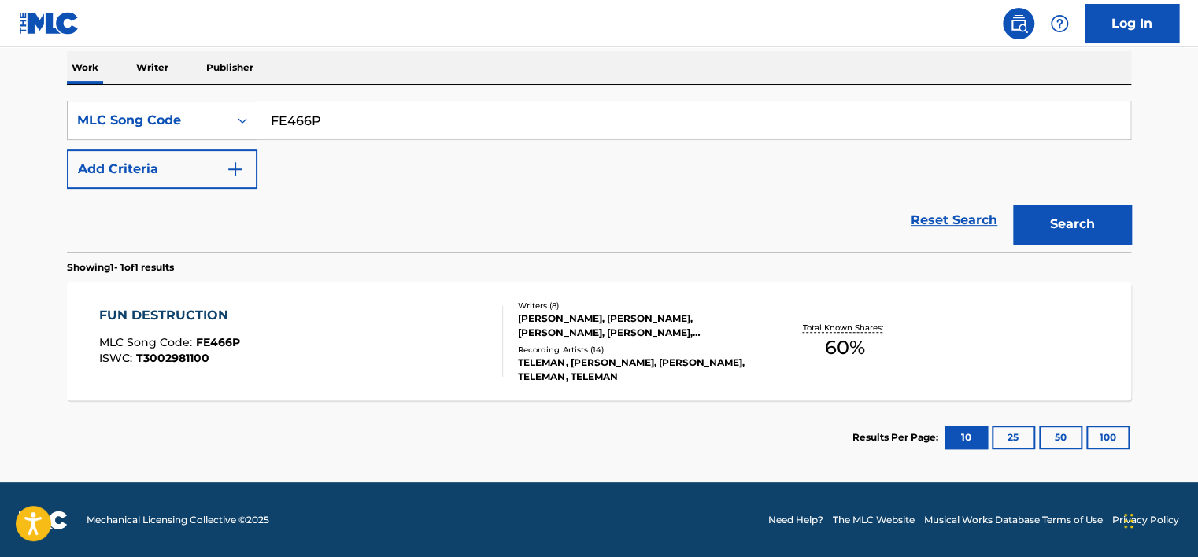
click at [349, 309] on div "FUN DESTRUCTION MLC Song Code : FE466P ISWC : T3002981100" at bounding box center [301, 341] width 405 height 71
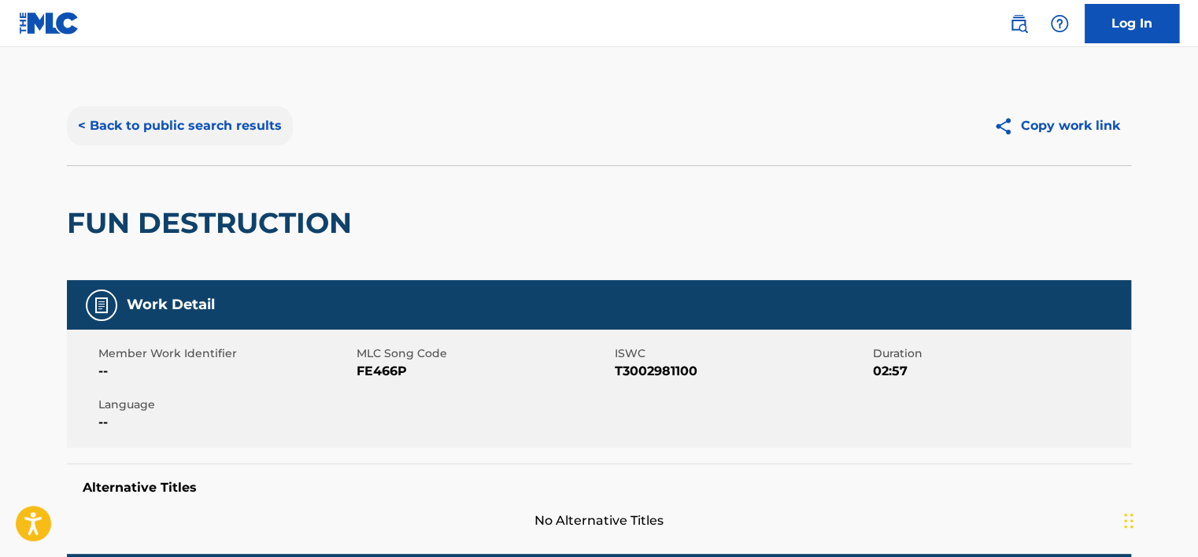
click at [267, 121] on button "< Back to public search results" at bounding box center [180, 125] width 226 height 39
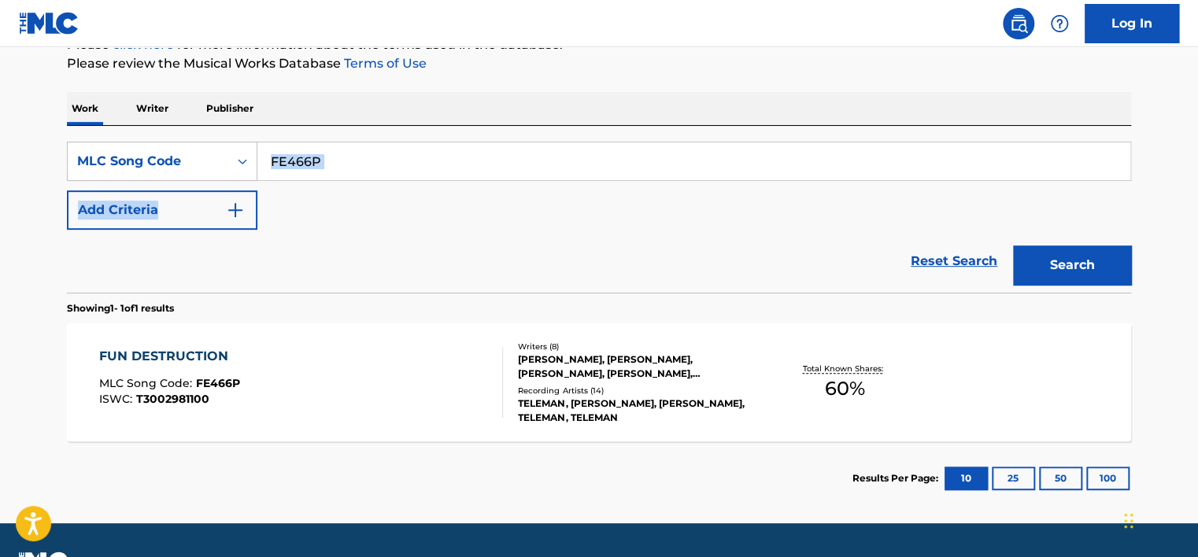
drag, startPoint x: 365, startPoint y: 174, endPoint x: 272, endPoint y: 151, distance: 95.7
click at [274, 150] on div "SearchWithCriteria79fad4d5-5f6b-4203-a5a8-1d2c3171634b MLC Song Code FE466P Add…" at bounding box center [599, 186] width 1065 height 88
click at [318, 169] on input "FE466P" at bounding box center [693, 162] width 873 height 38
click at [322, 166] on input "FE466P" at bounding box center [693, 162] width 873 height 38
click at [323, 166] on input "FE466P" at bounding box center [693, 162] width 873 height 38
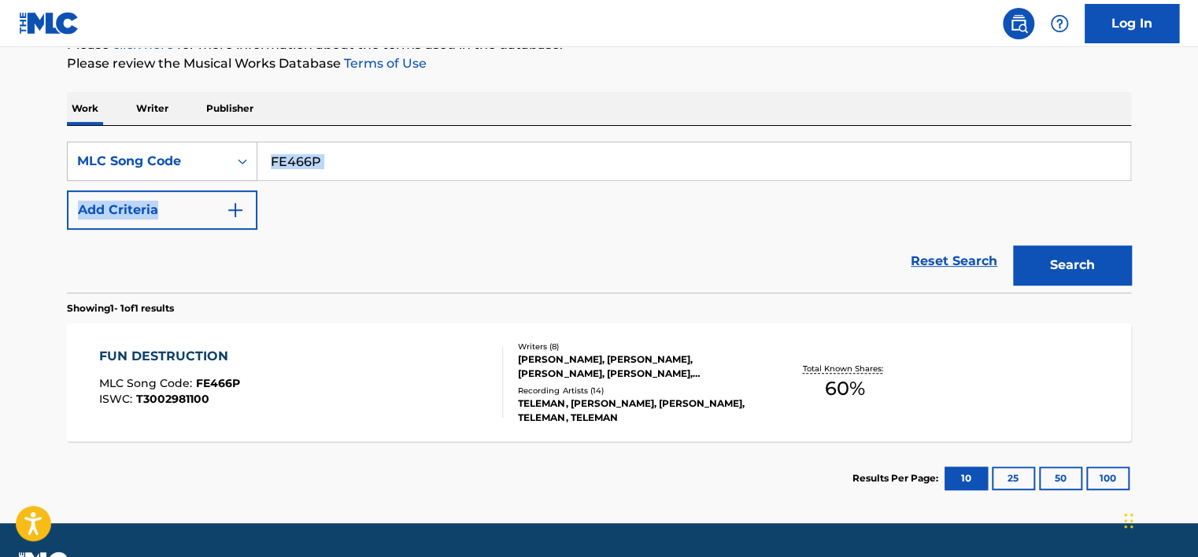
click at [321, 150] on input "FE466P" at bounding box center [693, 162] width 873 height 38
drag, startPoint x: 324, startPoint y: 156, endPoint x: 203, endPoint y: 148, distance: 120.7
click at [205, 148] on div "SearchWithCriteria79fad4d5-5f6b-4203-a5a8-1d2c3171634b MLC Song Code FE466P" at bounding box center [599, 161] width 1065 height 39
paste input "SD5TTI"
type input "SD5TTI"
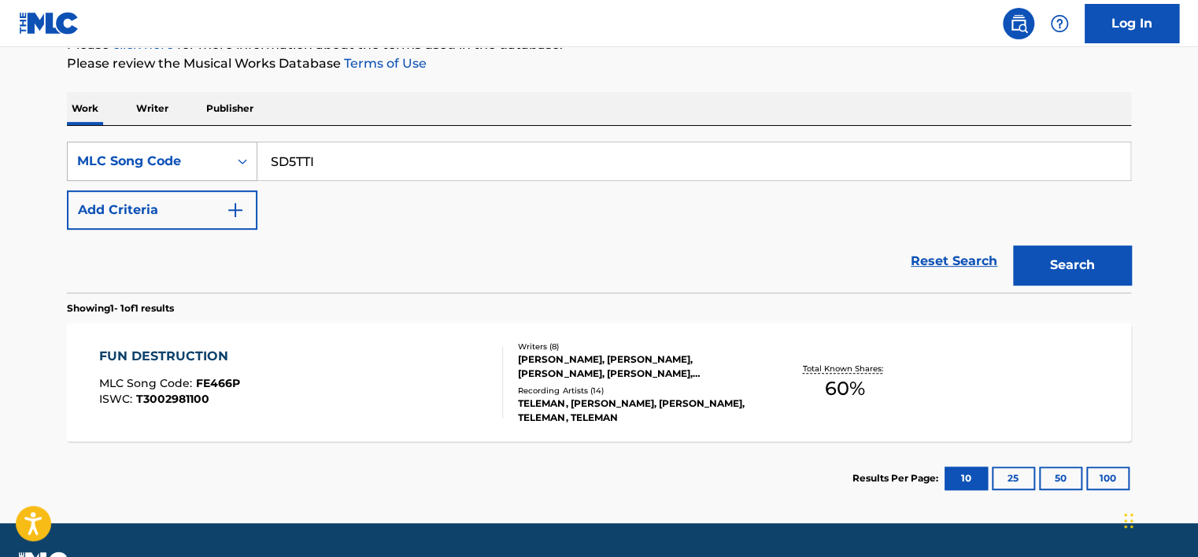
click at [592, 246] on button "Search" at bounding box center [1072, 265] width 118 height 39
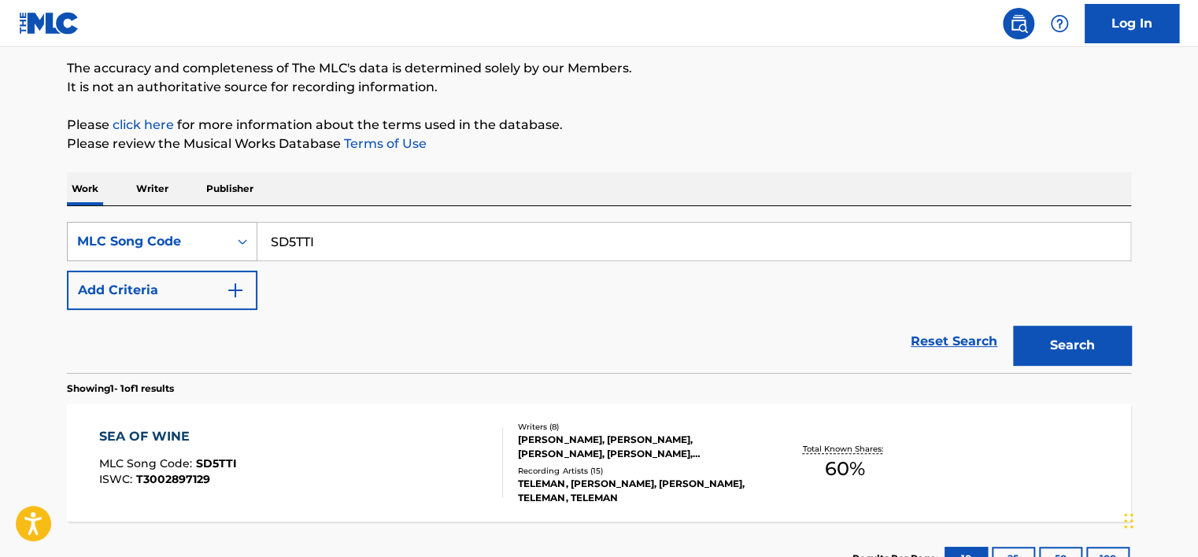
scroll to position [249, 0]
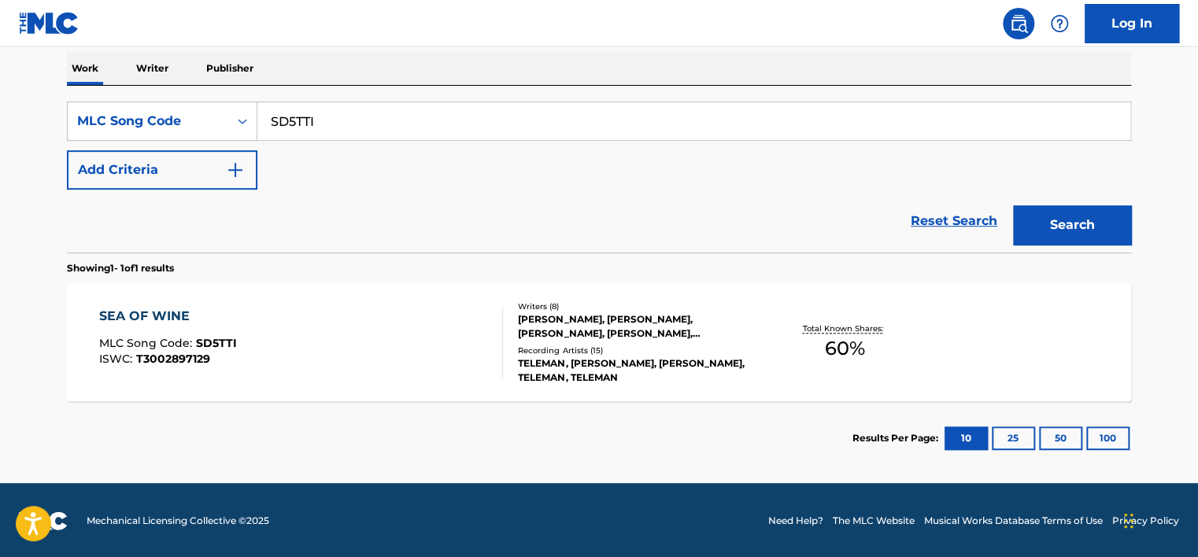
click at [306, 262] on section "Showing 1 - 1 of 1 results" at bounding box center [599, 264] width 1065 height 23
click at [350, 340] on div "SEA OF WINE MLC Song Code : SD5TTI ISWC : T3002897129" at bounding box center [301, 342] width 405 height 71
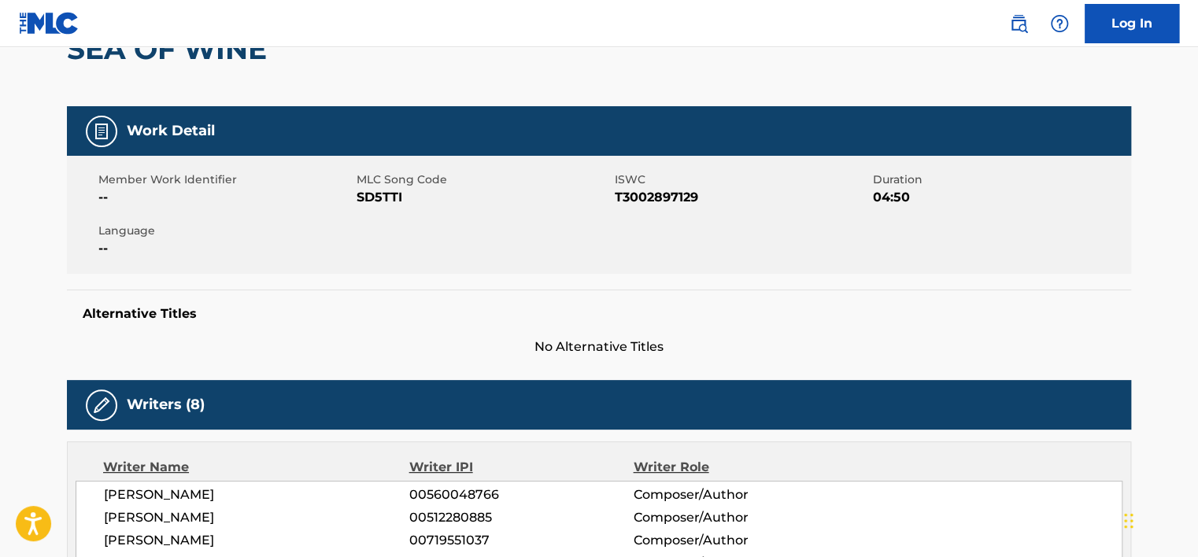
scroll to position [114, 0]
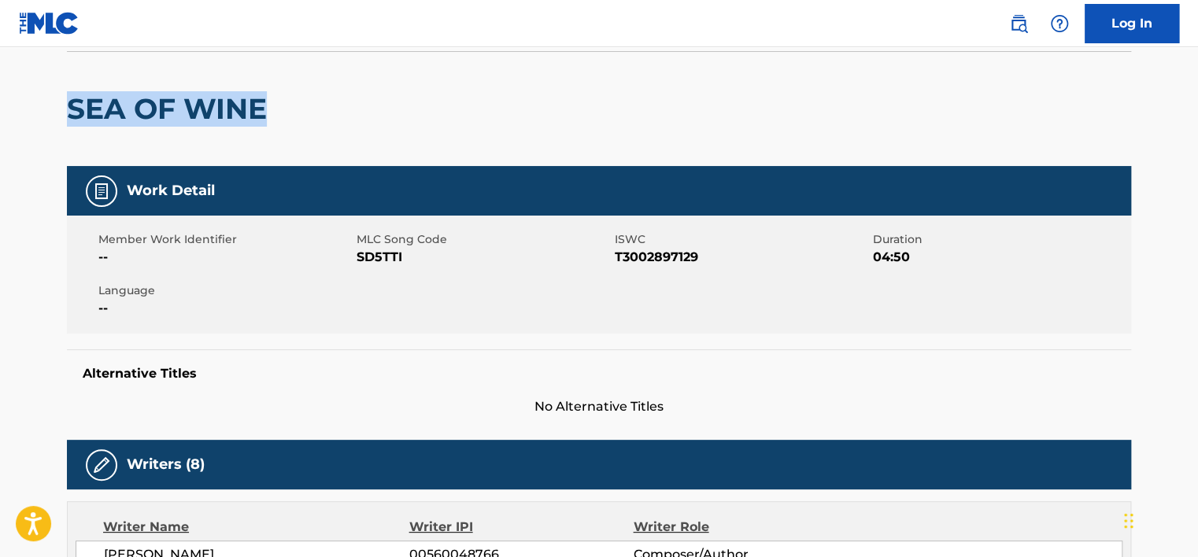
drag, startPoint x: 280, startPoint y: 94, endPoint x: 60, endPoint y: 86, distance: 219.8
copy h2 "SEA OF WINE"
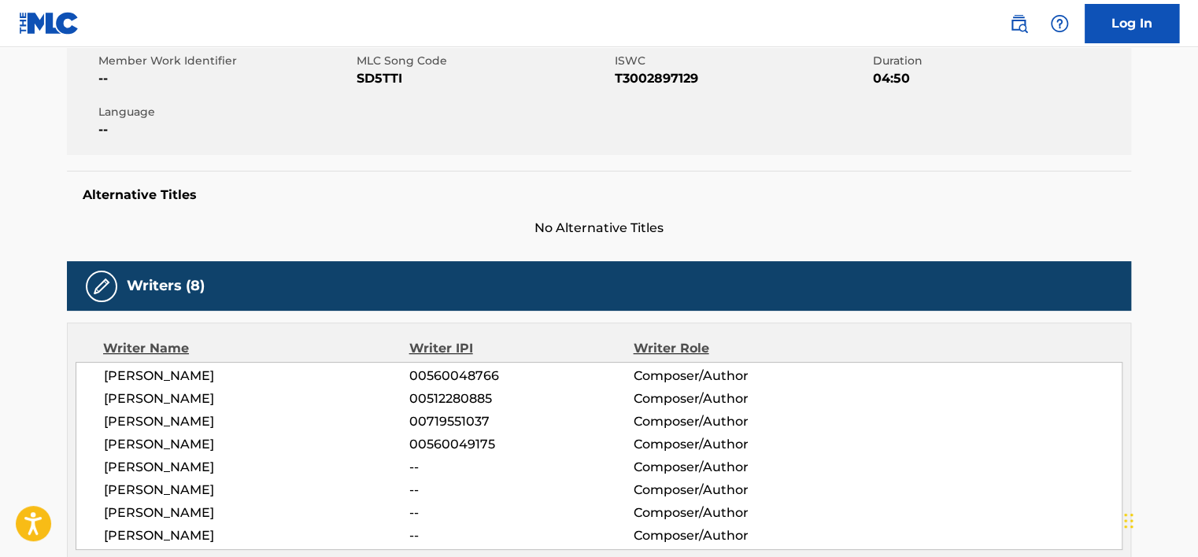
scroll to position [201, 0]
